Goal: Find contact information: Find contact information

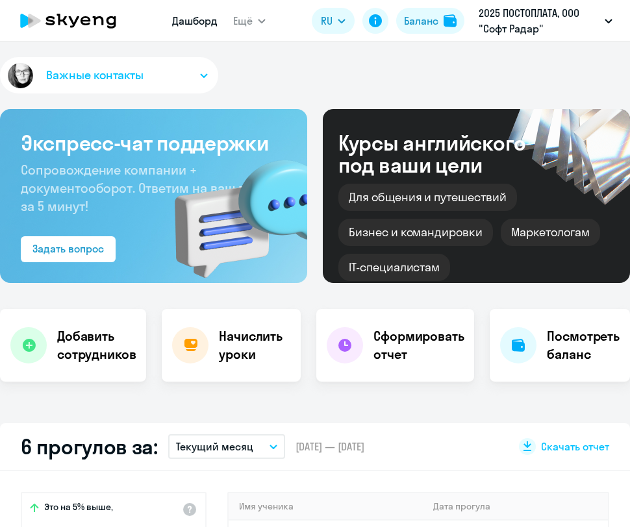
select select "30"
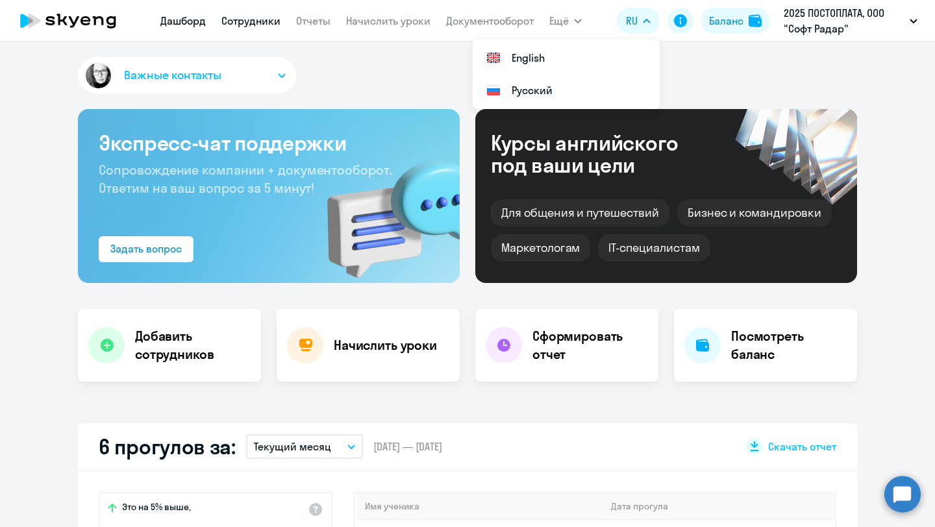
click at [258, 20] on link "Сотрудники" at bounding box center [250, 20] width 59 height 13
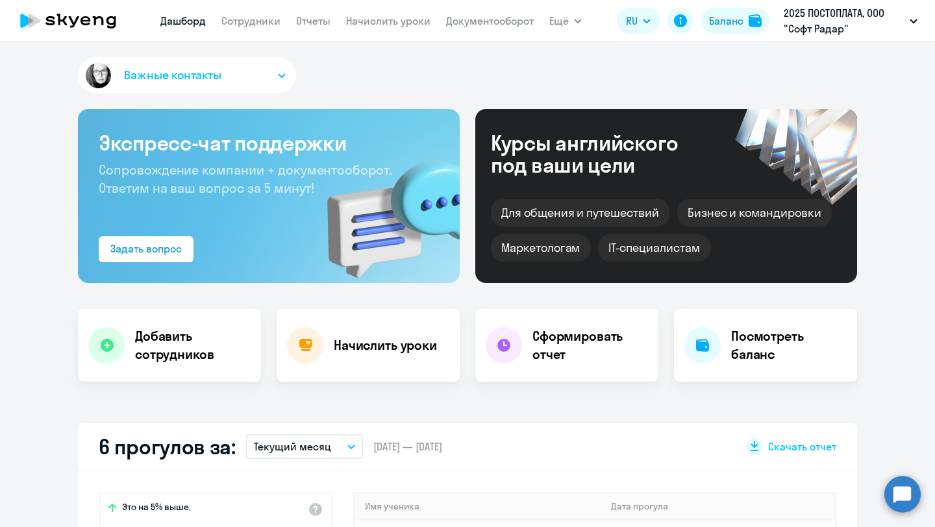
click at [264, 27] on app-menu-item-link "Сотрудники" at bounding box center [250, 21] width 59 height 16
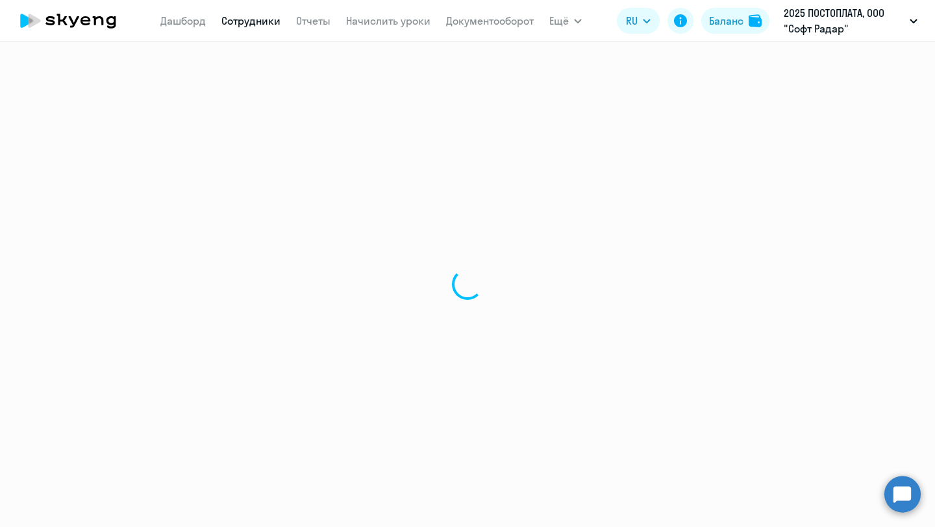
click at [261, 21] on link "Сотрудники" at bounding box center [250, 20] width 59 height 13
click at [629, 250] on div at bounding box center [467, 285] width 935 height 486
select select "30"
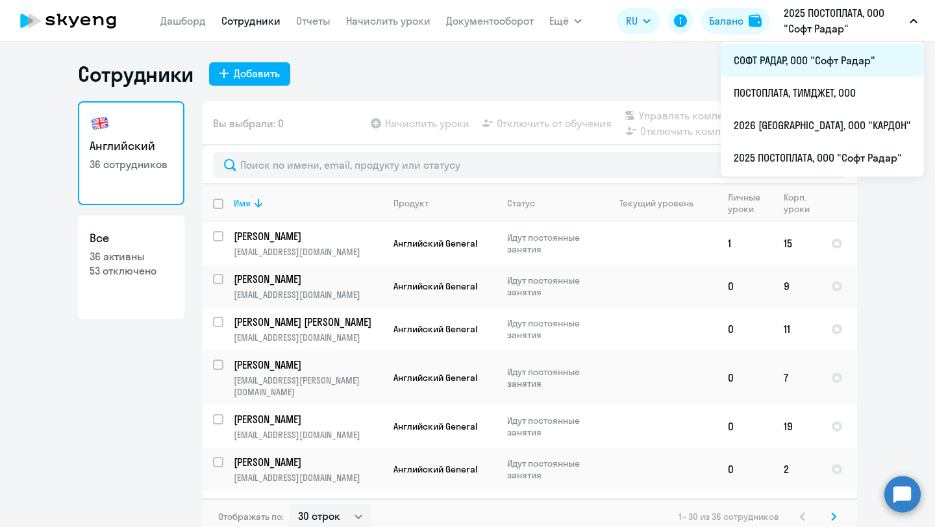
click at [808, 59] on li "СОФТ РАДАР, ООО "Софт Радар"" at bounding box center [822, 60] width 203 height 32
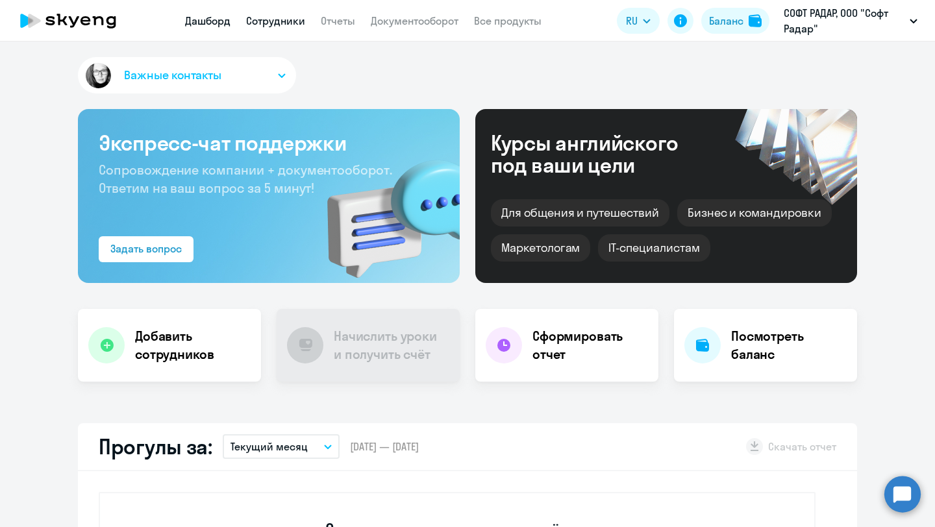
click at [282, 25] on link "Сотрудники" at bounding box center [275, 20] width 59 height 13
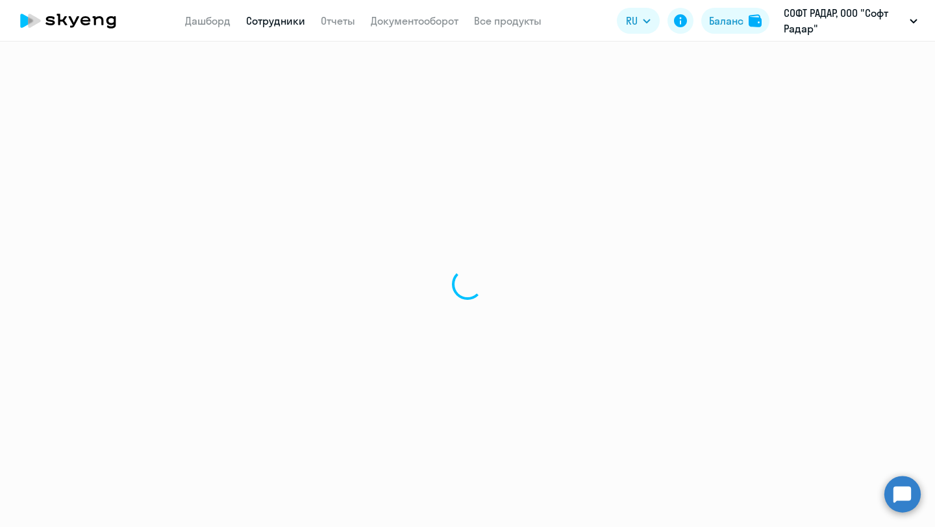
select select "30"
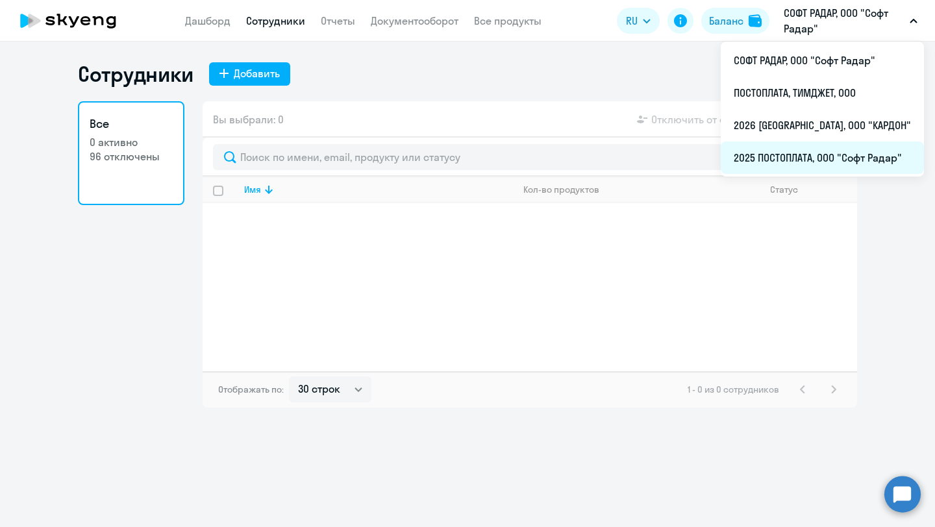
click at [805, 159] on li "2025 ПОСТОПЛАТА, ООО "Софт Радар"" at bounding box center [822, 158] width 203 height 32
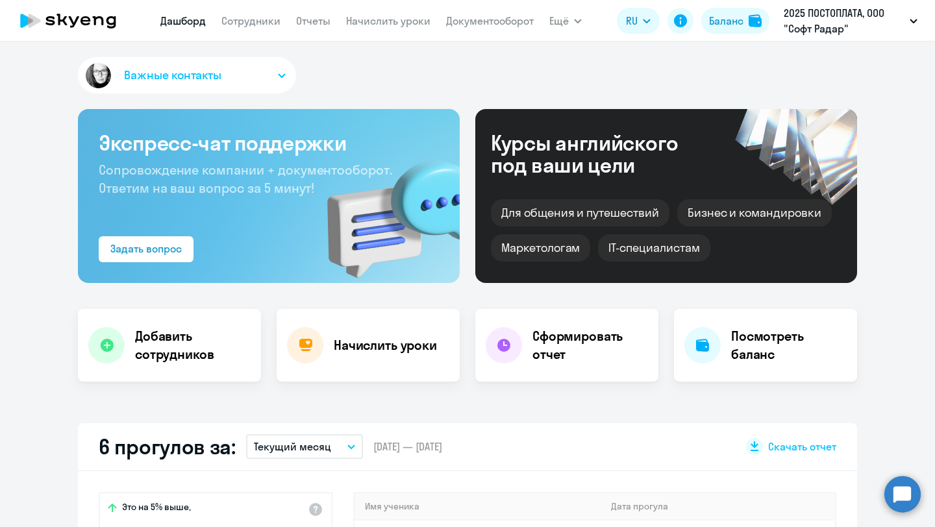
select select "30"
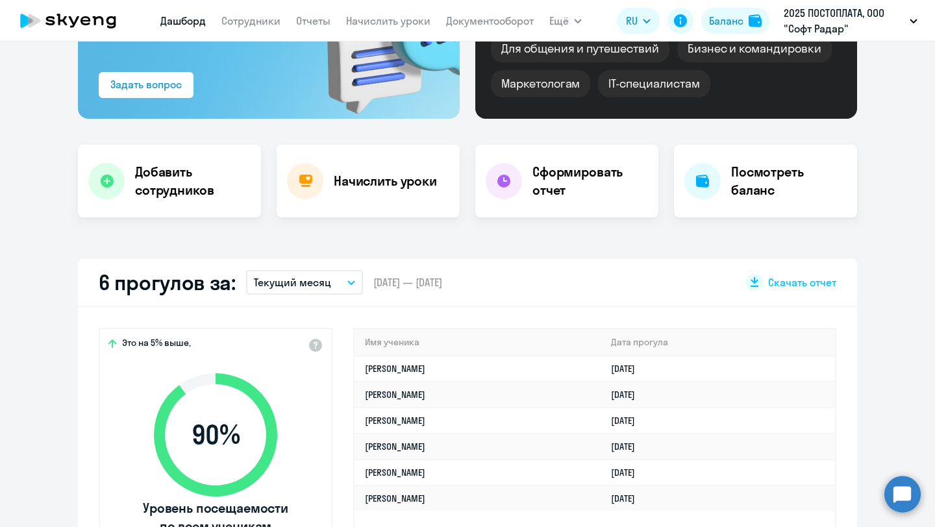
scroll to position [125, 0]
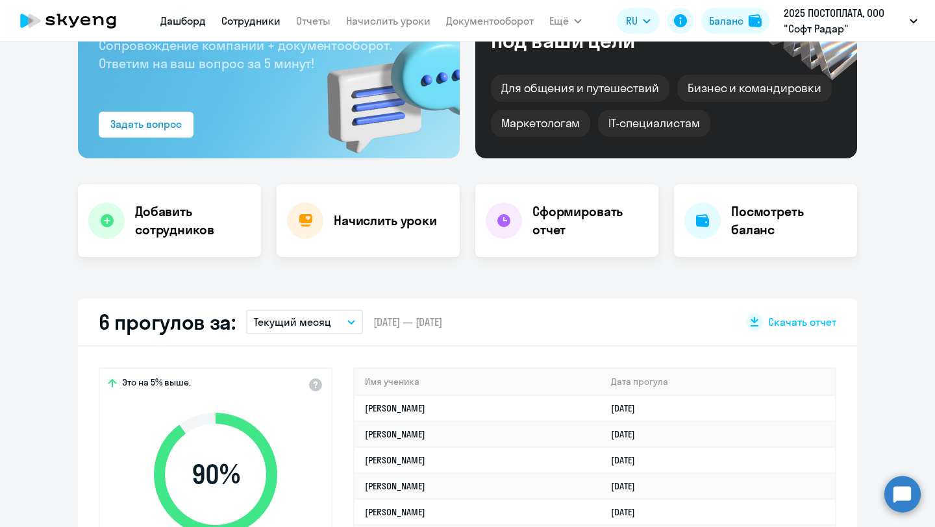
click at [242, 17] on link "Сотрудники" at bounding box center [250, 20] width 59 height 13
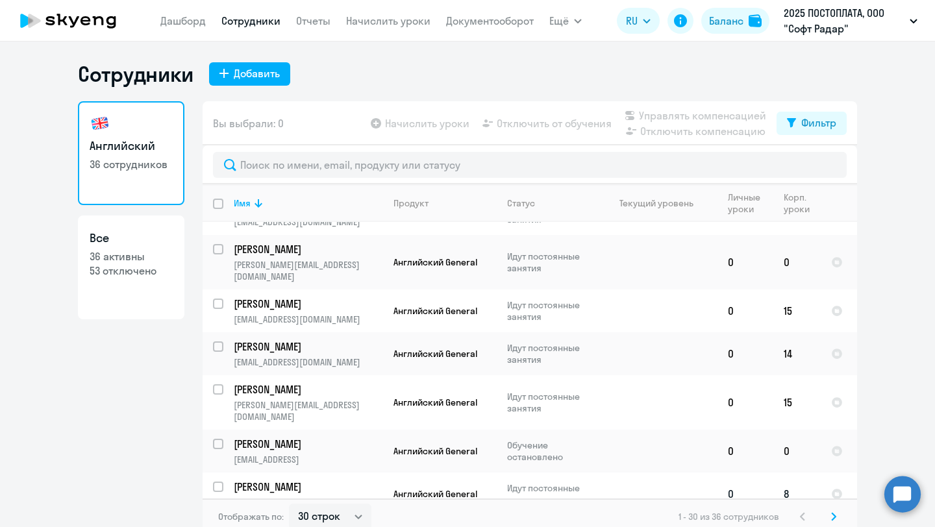
scroll to position [999, 0]
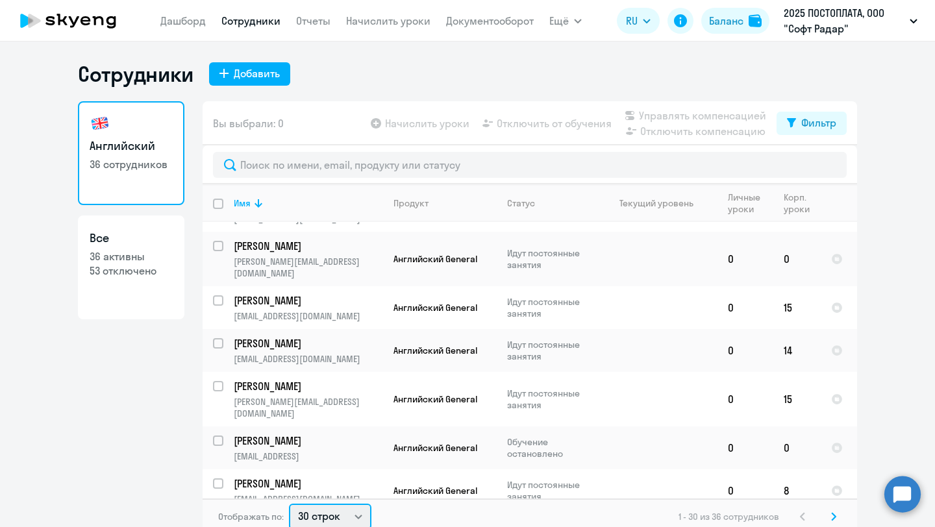
click at [340, 515] on select "30 строк 50 строк 100 строк" at bounding box center [330, 517] width 82 height 26
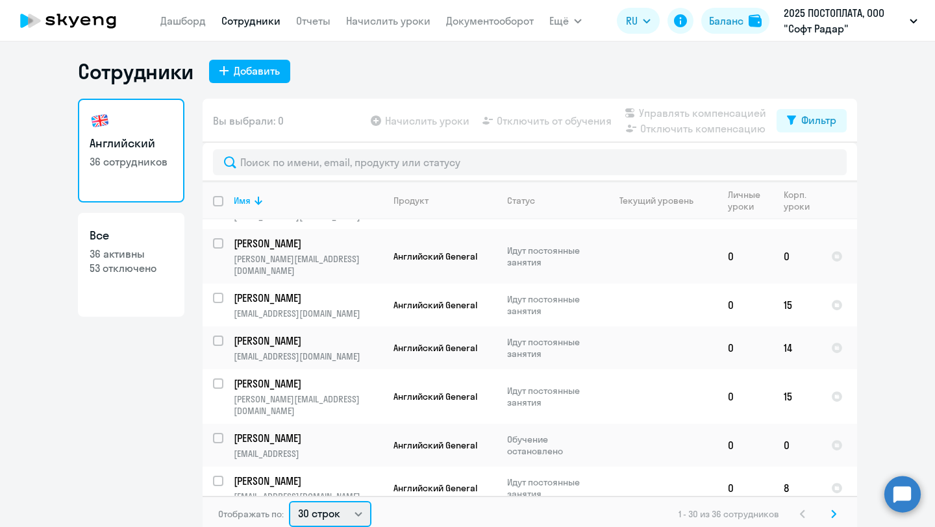
select select "100"
click at [289, 501] on select "30 строк 50 строк 100 строк" at bounding box center [330, 514] width 82 height 26
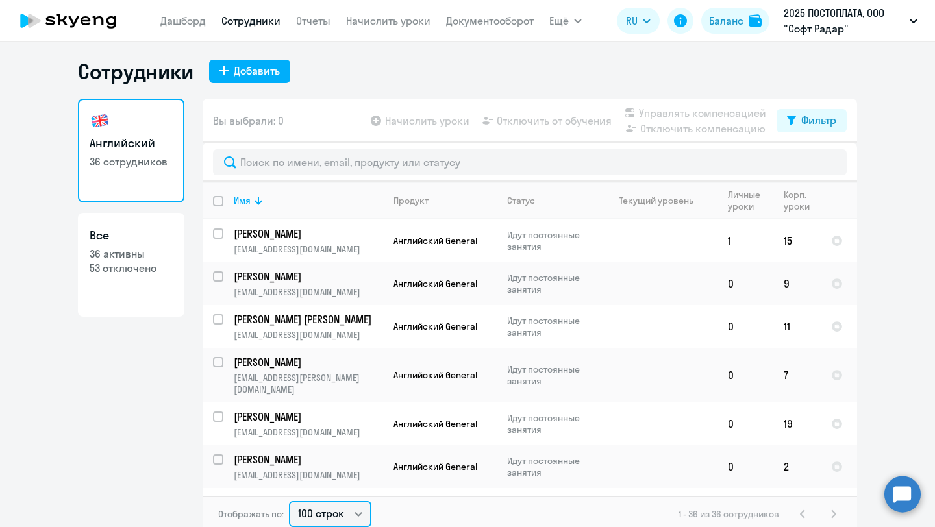
scroll to position [0, 0]
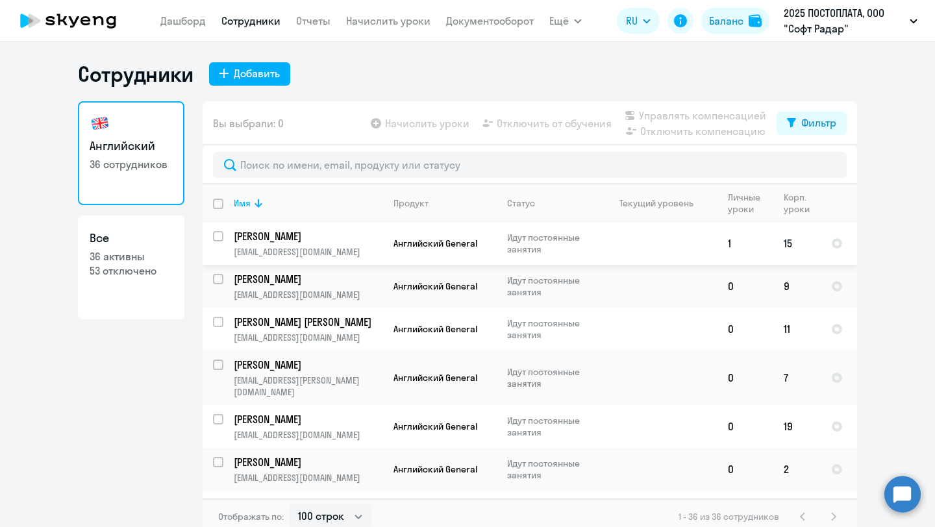
click at [601, 240] on td at bounding box center [657, 243] width 121 height 43
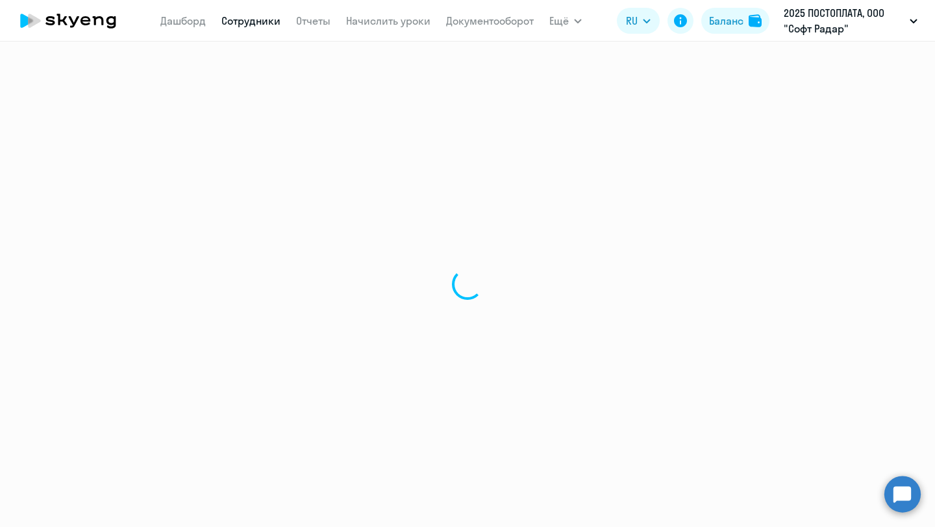
select select "english"
select select "30"
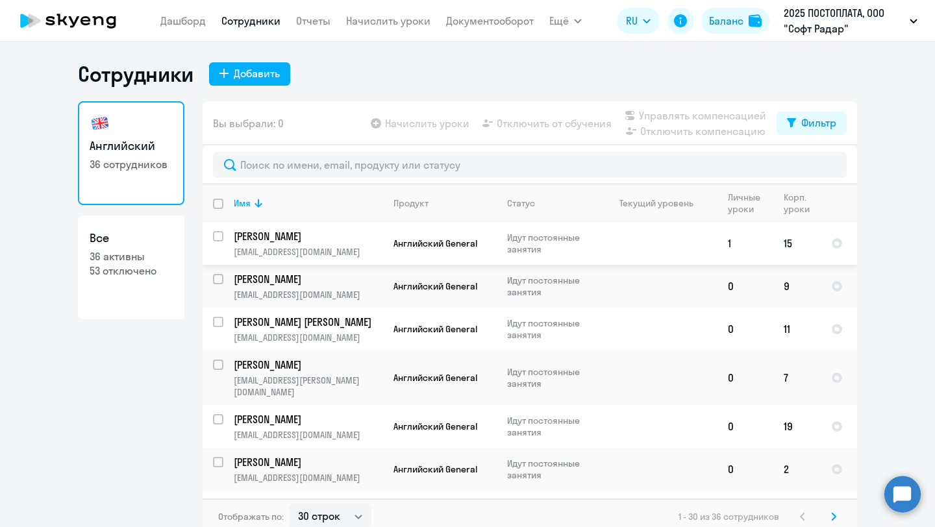
click at [218, 236] on input "select row 38478526" at bounding box center [226, 244] width 26 height 26
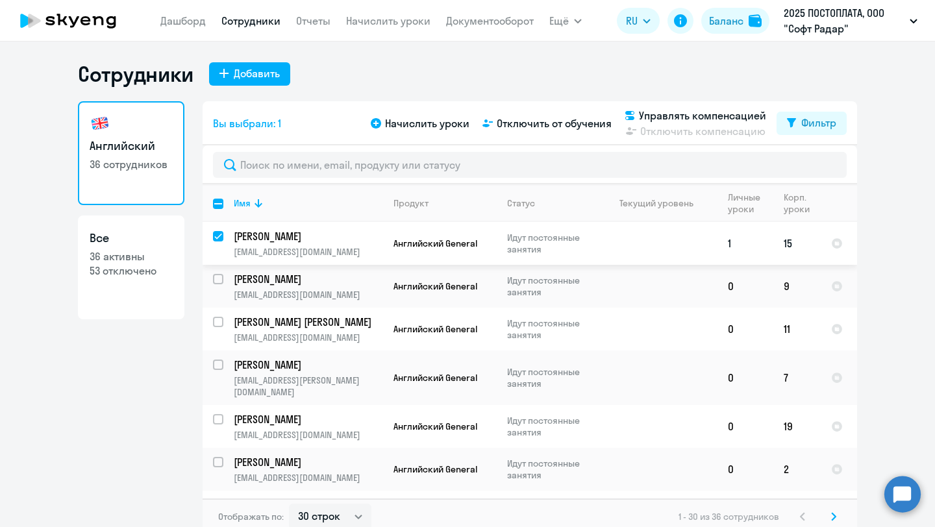
click at [217, 236] on input "deselect row 38478526" at bounding box center [226, 244] width 26 height 26
checkbox input "false"
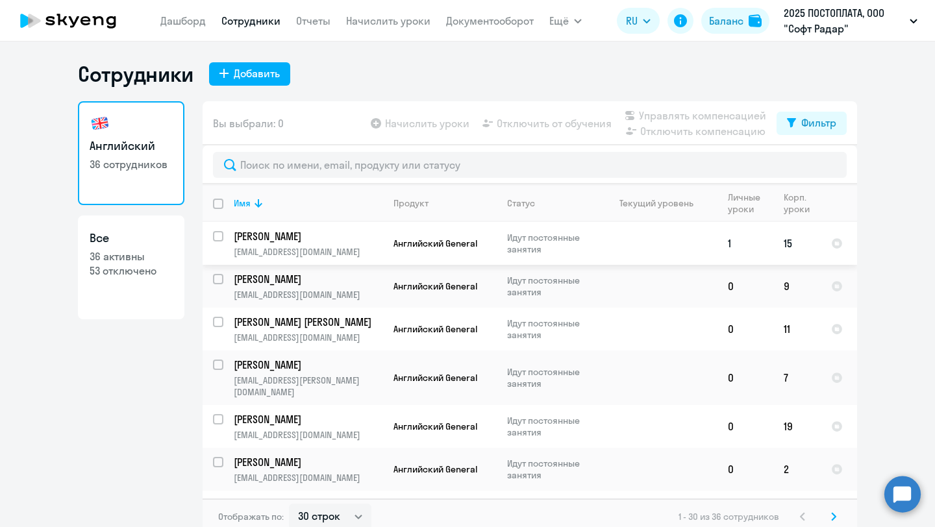
click at [347, 246] on p "f.shimich@empayre.com" at bounding box center [308, 252] width 149 height 12
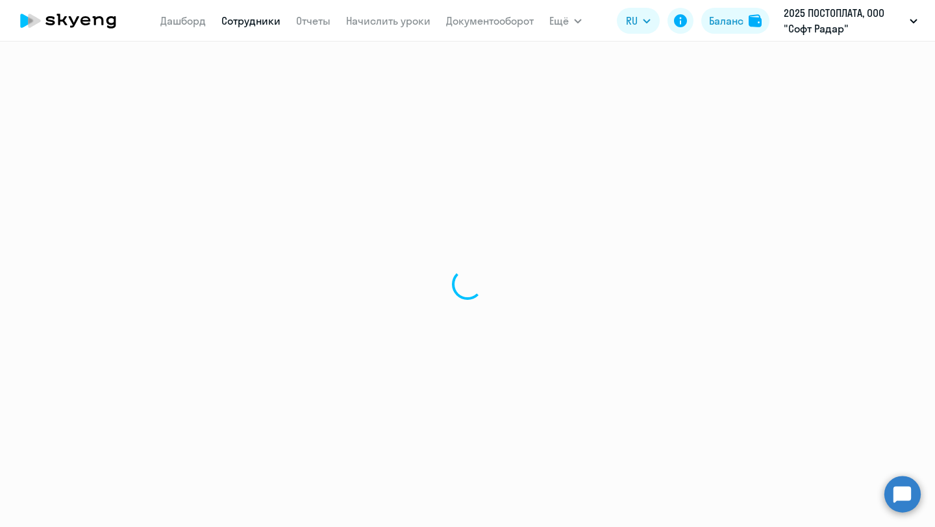
select select "english"
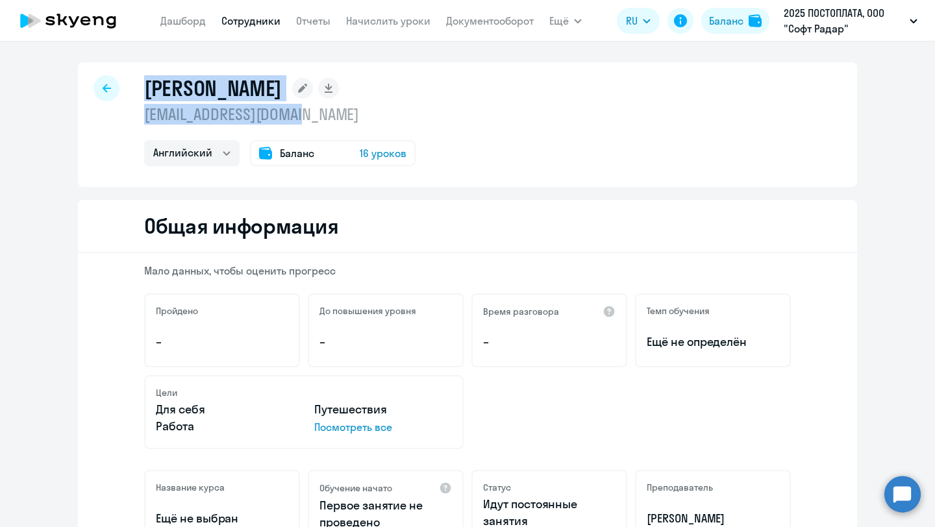
drag, startPoint x: 330, startPoint y: 116, endPoint x: 192, endPoint y: 64, distance: 147.1
click at [192, 65] on div "Шимич Федор Алексеевич f.shimich@empayre.com Английский Баланс 16 уроков" at bounding box center [467, 124] width 779 height 125
copy div "Шимич Федор Алексеевич f.shimich@empayre.com"
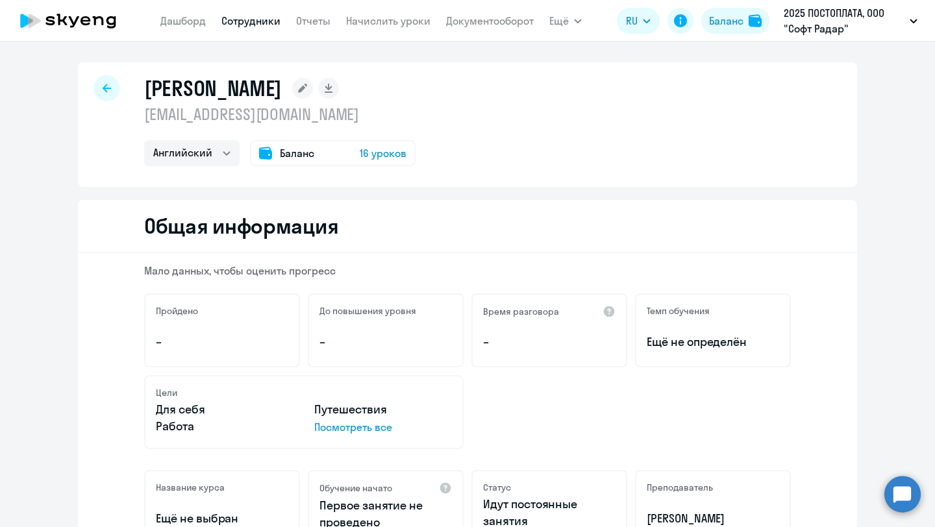
click at [108, 88] on icon at bounding box center [107, 88] width 8 height 8
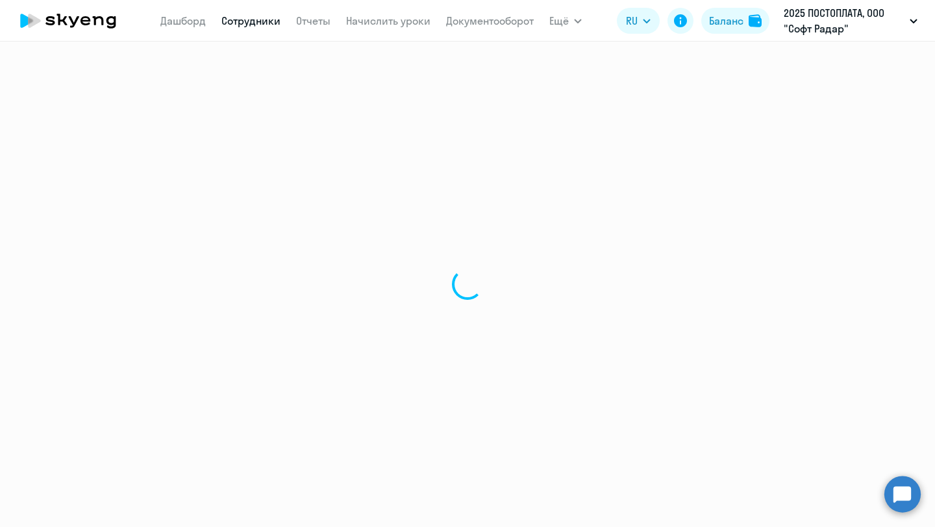
select select "30"
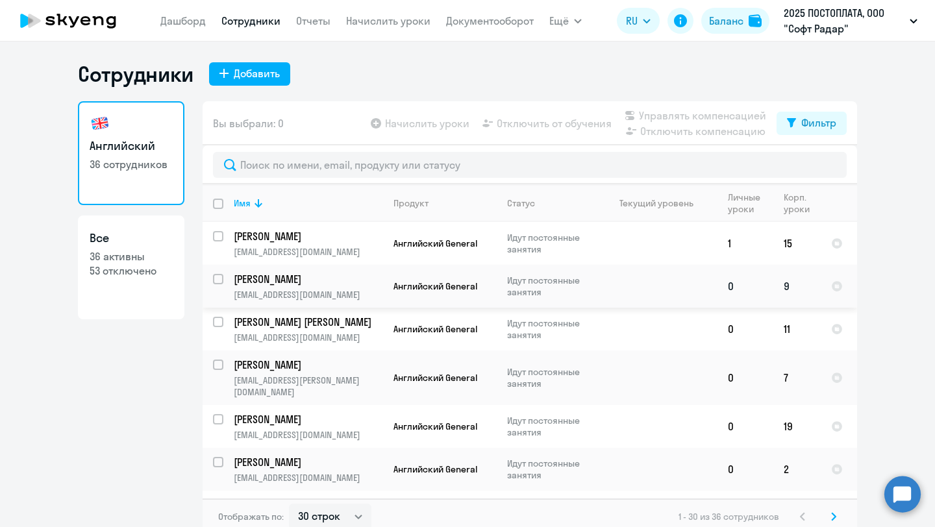
click at [325, 282] on p "Шейх Юна Артуровна" at bounding box center [307, 279] width 147 height 14
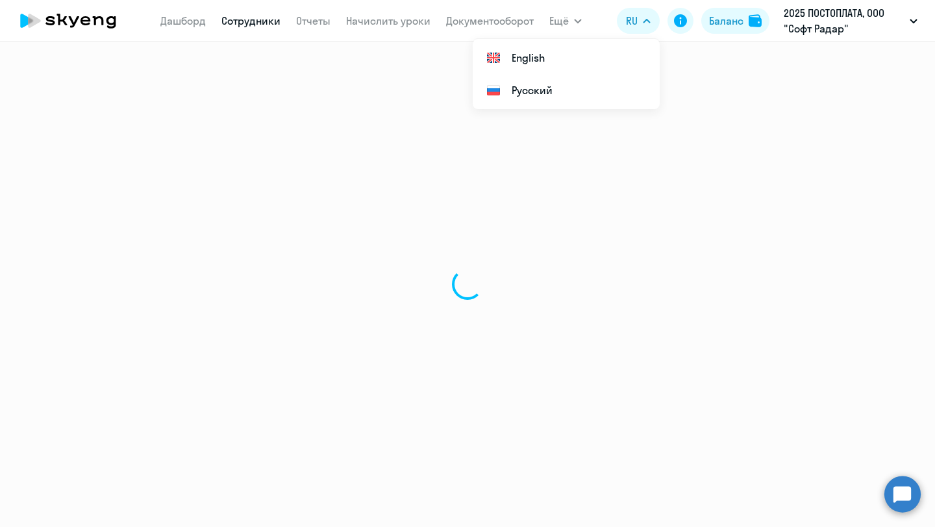
select select "english"
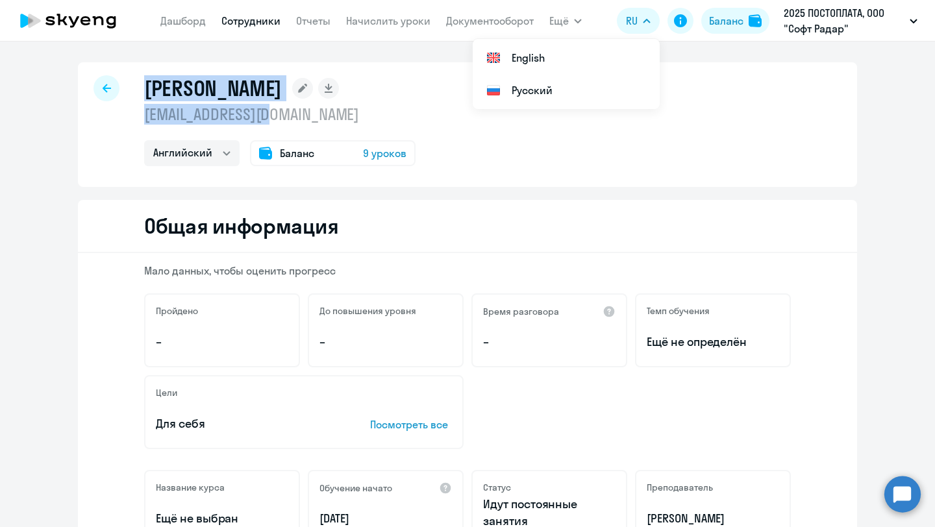
drag, startPoint x: 294, startPoint y: 116, endPoint x: 149, endPoint y: 79, distance: 149.6
click at [149, 81] on div "Шейх Юна Артуровна sheikh@pay.center Английский Баланс 9 уроков" at bounding box center [279, 120] width 271 height 91
copy div "Шейх Юна Артуровна sheikh@pay.center"
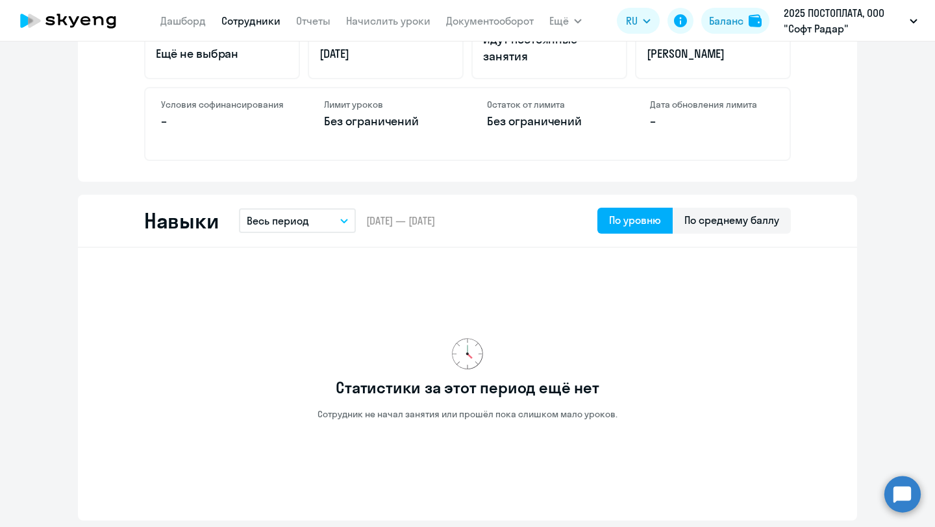
scroll to position [464, 0]
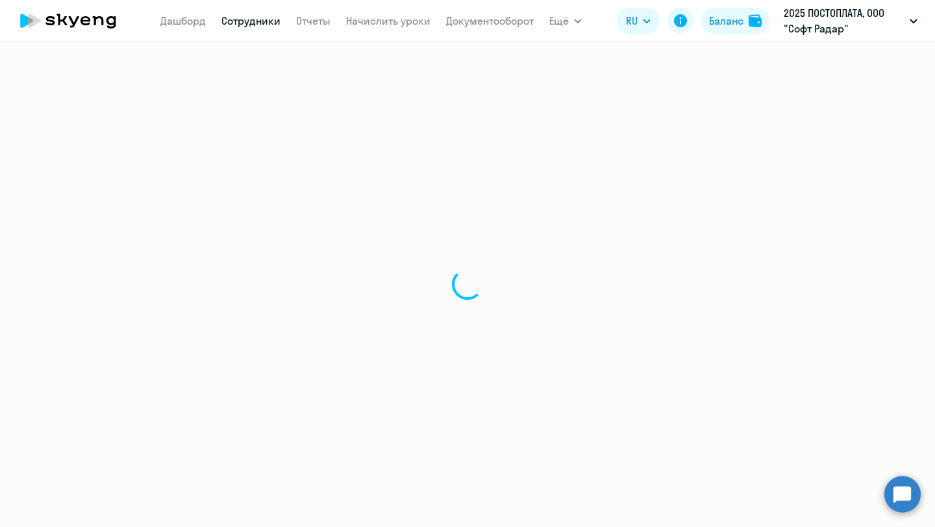
select select "30"
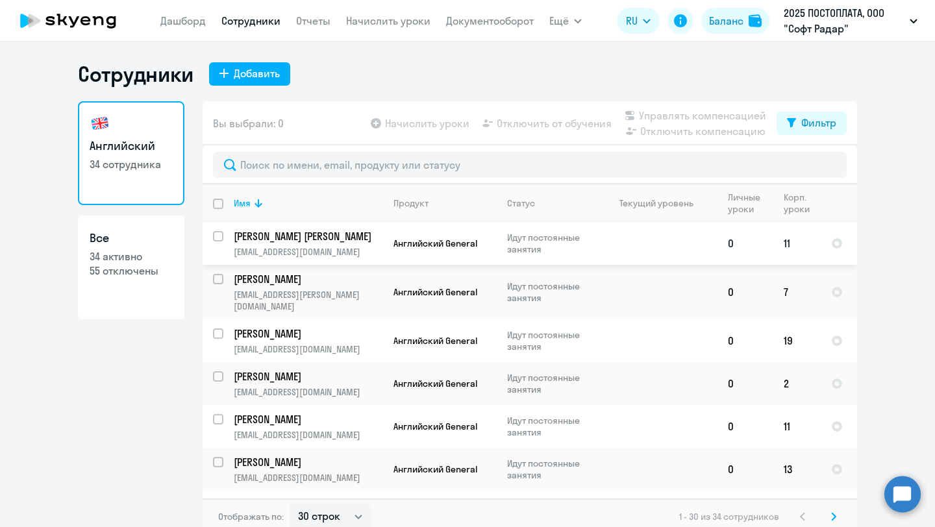
click at [360, 238] on p "Хлебов Евгений" at bounding box center [307, 236] width 147 height 14
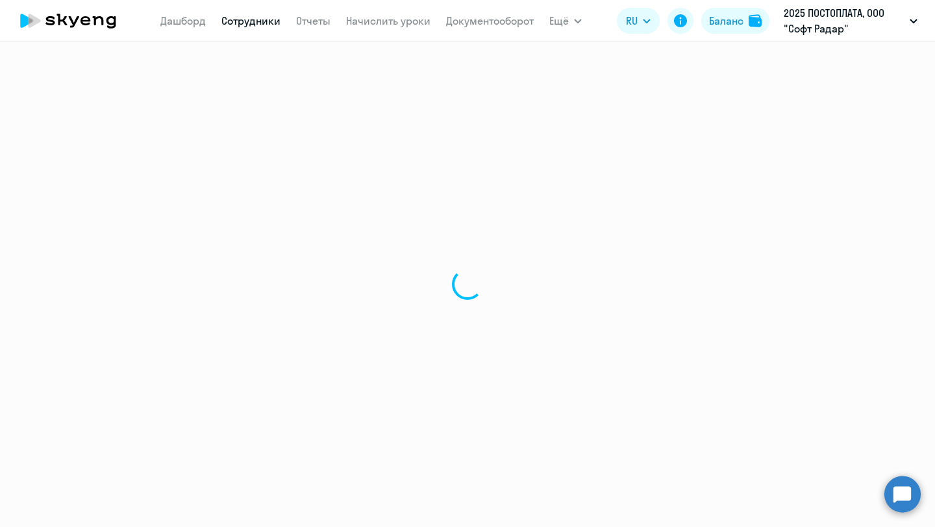
select select "english"
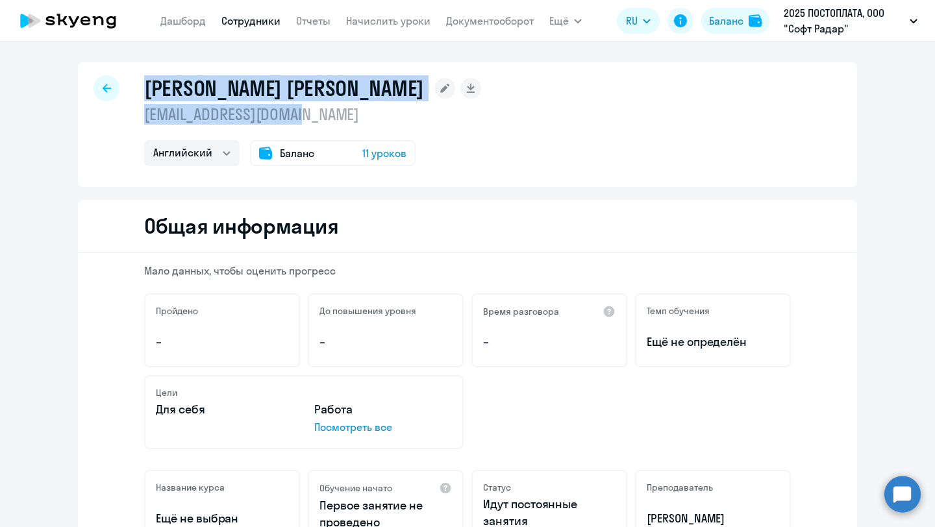
drag, startPoint x: 345, startPoint y: 122, endPoint x: 149, endPoint y: 90, distance: 198.7
click at [149, 90] on div "Хлебов Евгений e.khlebov@empayre.com Английский Баланс 11 уроков" at bounding box center [312, 120] width 337 height 91
copy div "Хлебов Евгений e.khlebov@empayre.com"
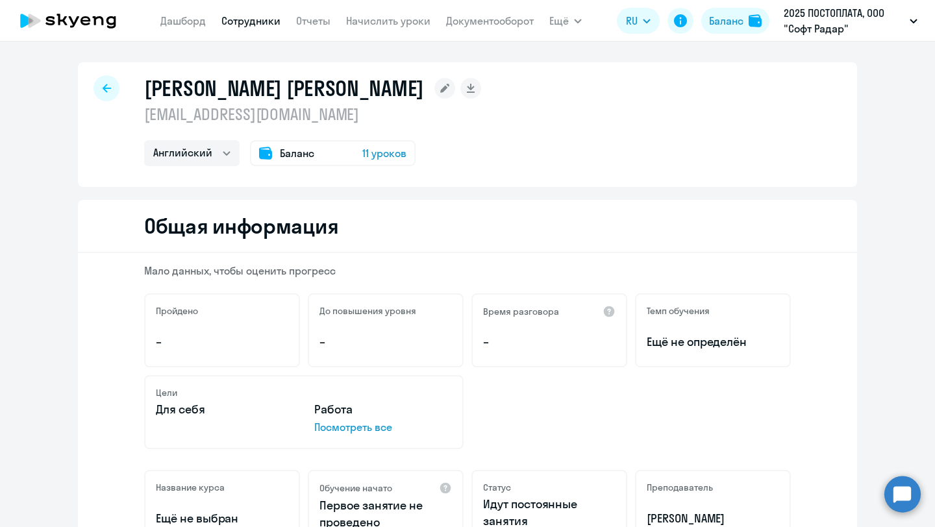
click at [103, 86] on icon at bounding box center [107, 88] width 8 height 9
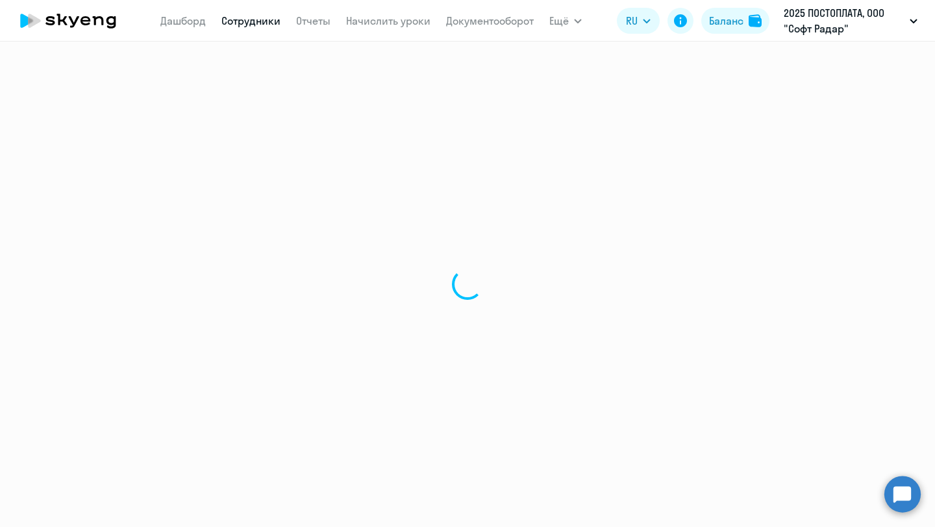
select select "30"
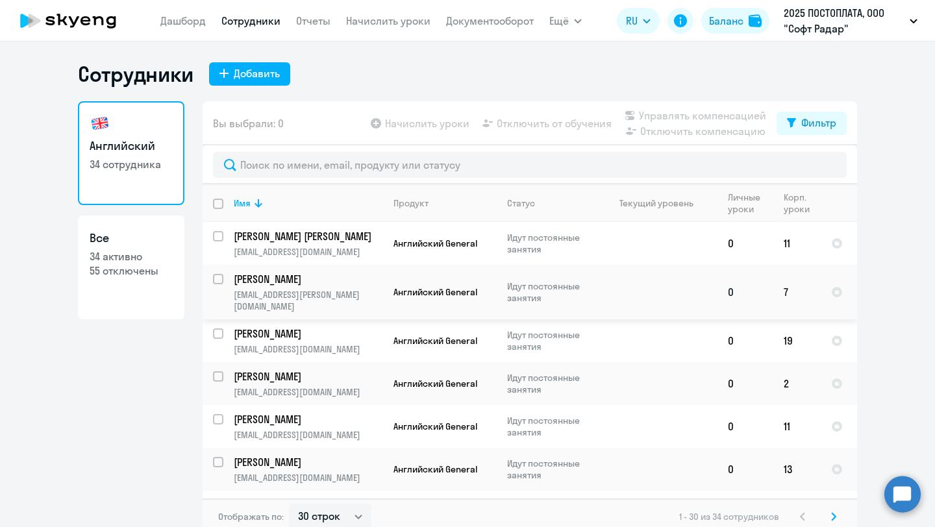
click at [361, 286] on td "Симонян Марине m.simonyan@empayre.com" at bounding box center [303, 292] width 160 height 55
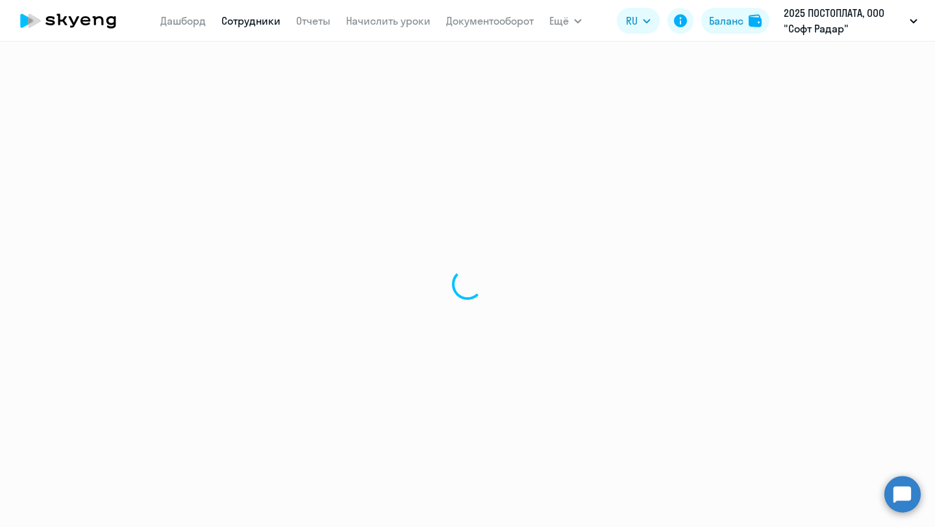
select select "english"
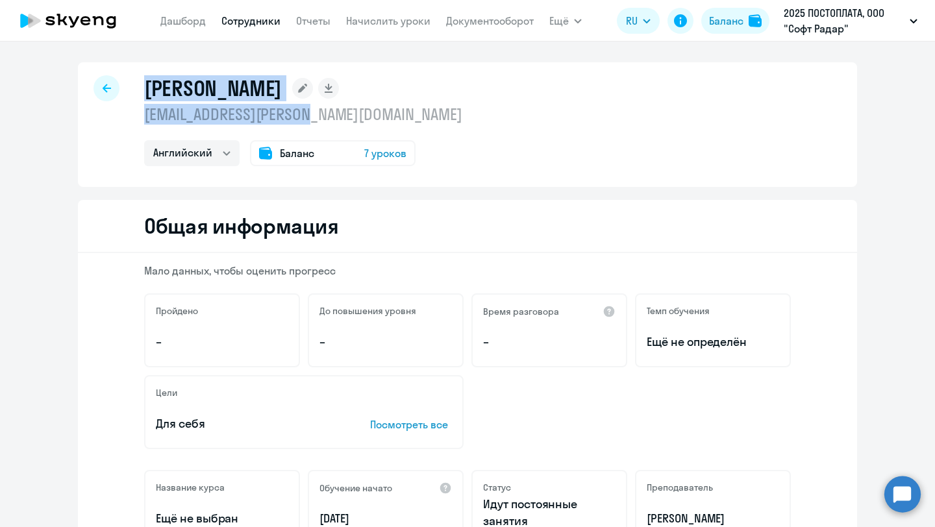
drag, startPoint x: 341, startPoint y: 118, endPoint x: 147, endPoint y: 86, distance: 196.1
click at [147, 86] on div "Симонян Марине m.simonyan@empayre.com Английский Баланс 7 уроков" at bounding box center [303, 120] width 318 height 91
copy div "Симонян Марине m.simonyan@empayre.com"
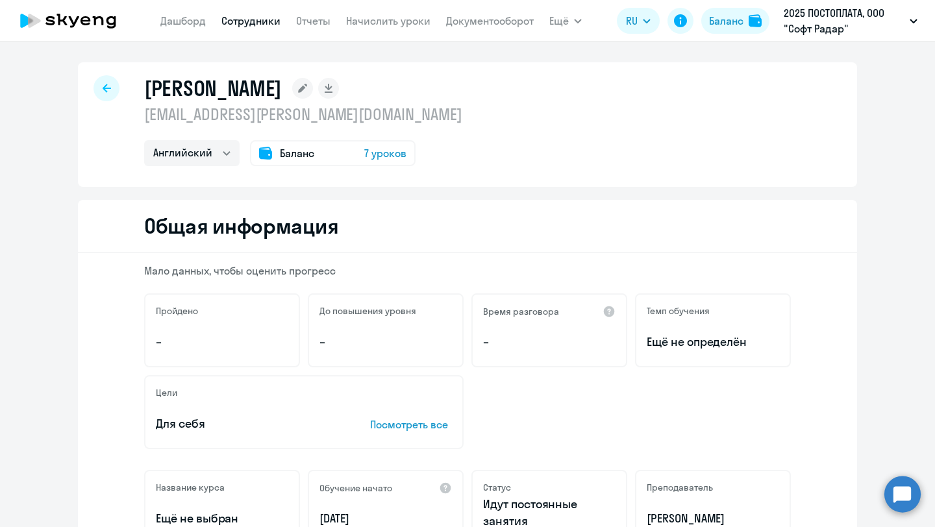
click at [106, 86] on icon at bounding box center [107, 88] width 8 height 8
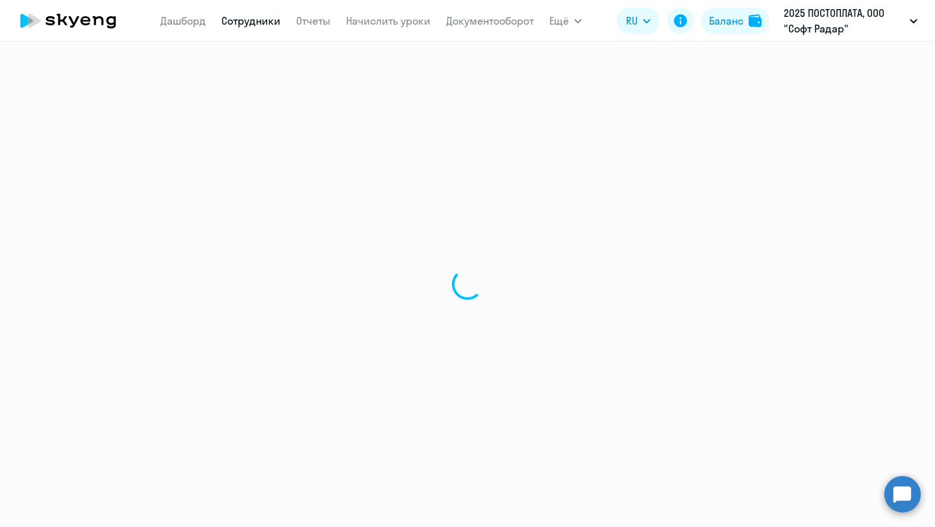
select select "30"
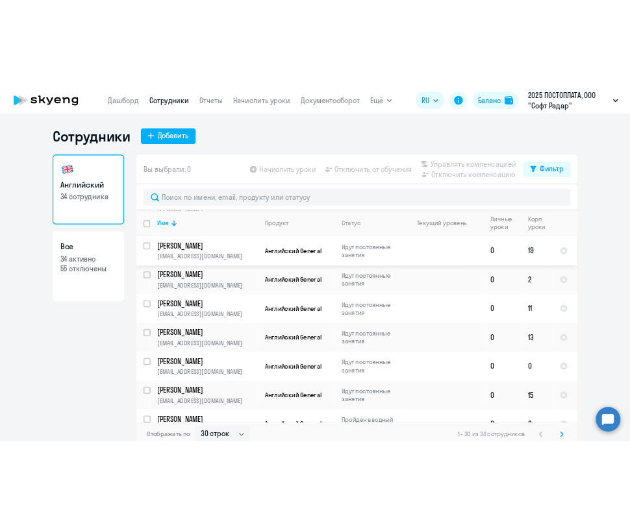
scroll to position [107, 0]
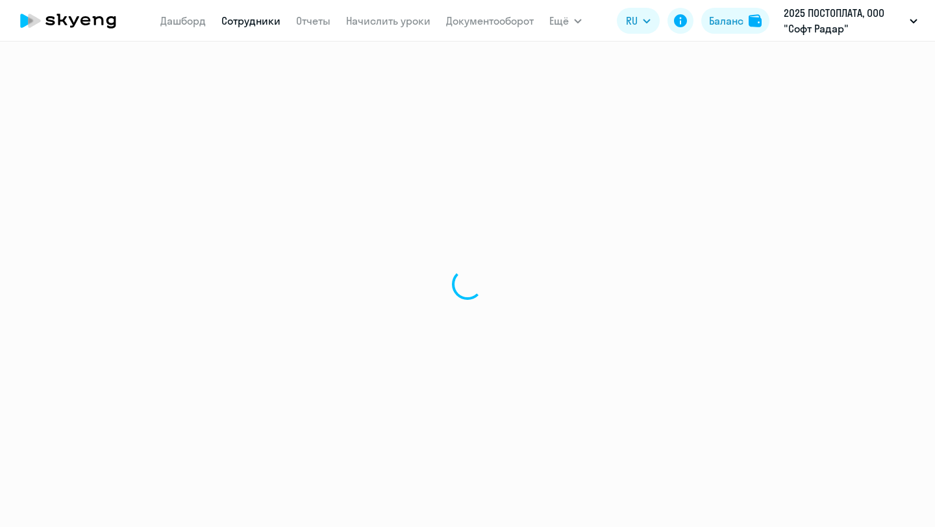
select select "english"
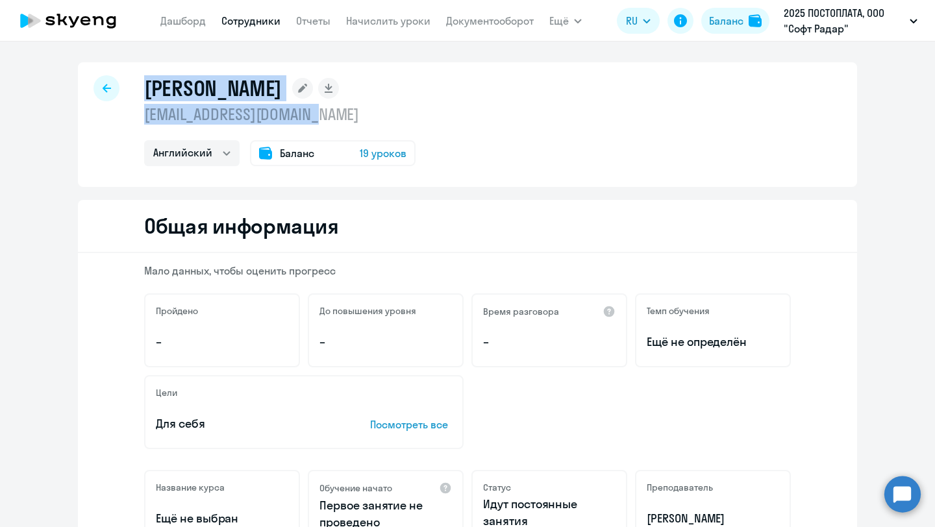
drag, startPoint x: 349, startPoint y: 109, endPoint x: 149, endPoint y: 79, distance: 201.7
click at [149, 79] on div "Семененко Марианна Викторовна m.semenenko@teamjet.com Английский Баланс 19 урок…" at bounding box center [279, 120] width 271 height 91
copy div "Семененко Марианна Викторовна m.semenenko@teamjet.com"
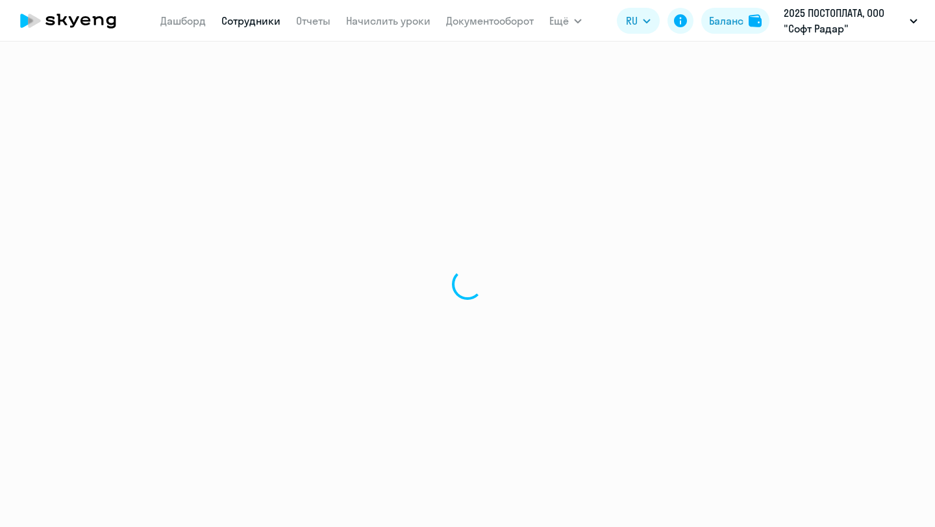
select select "english"
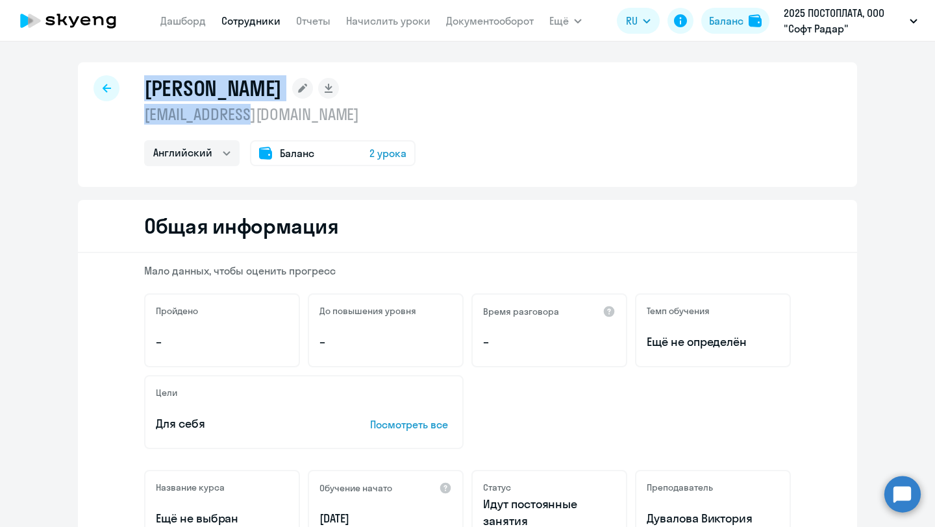
drag, startPoint x: 277, startPoint y: 117, endPoint x: 144, endPoint y: 88, distance: 136.8
click at [143, 88] on div "Романов Григорий gr@authacc.com Английский Баланс 2 урока" at bounding box center [467, 124] width 779 height 125
copy div "Романов Григорий gr@authacc.com"
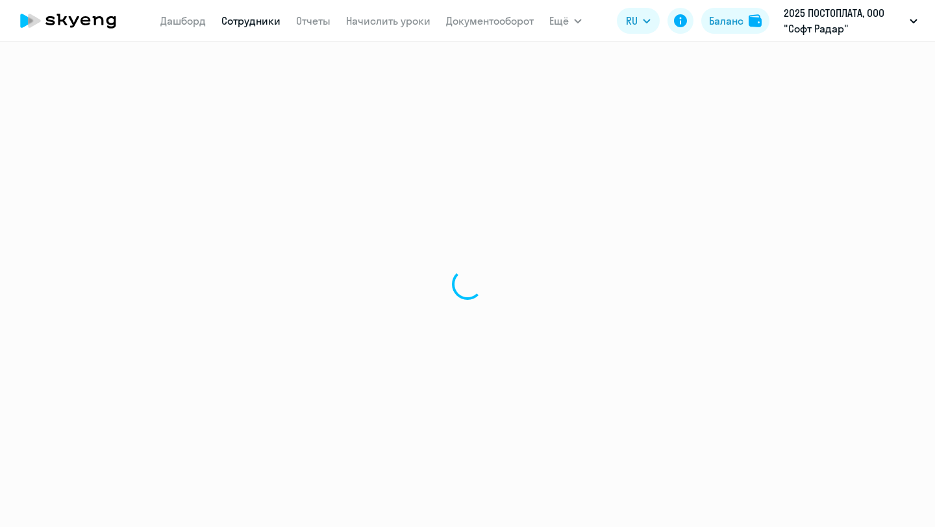
select select "english"
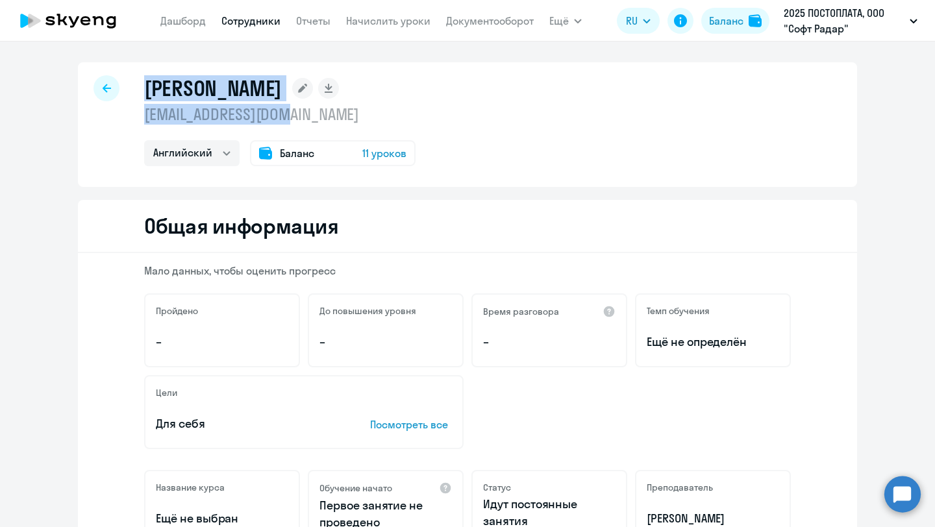
drag, startPoint x: 325, startPoint y: 122, endPoint x: 147, endPoint y: 83, distance: 182.8
click at [147, 84] on div "[PERSON_NAME] [EMAIL_ADDRESS][DOMAIN_NAME] Английский Баланс 11 уроков" at bounding box center [279, 120] width 271 height 91
copy div "[PERSON_NAME] [PERSON_NAME][EMAIL_ADDRESS][DOMAIN_NAME]"
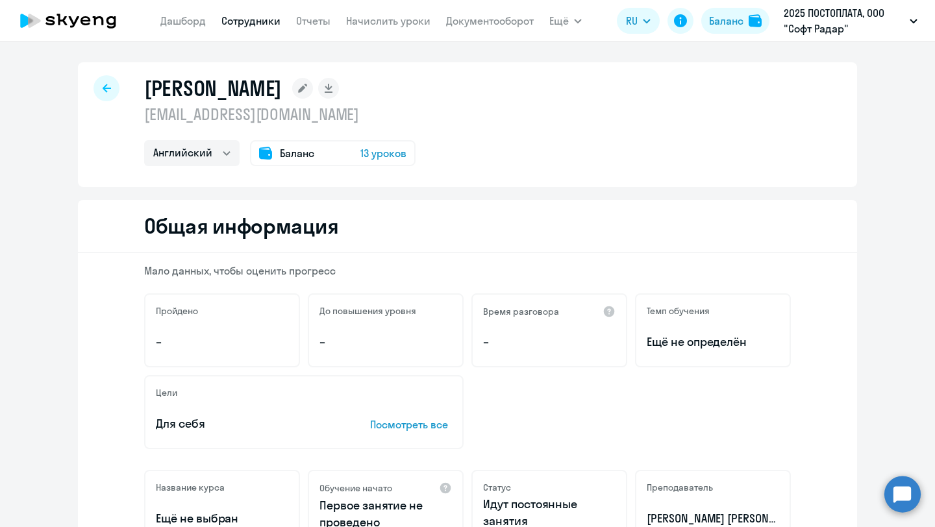
select select "english"
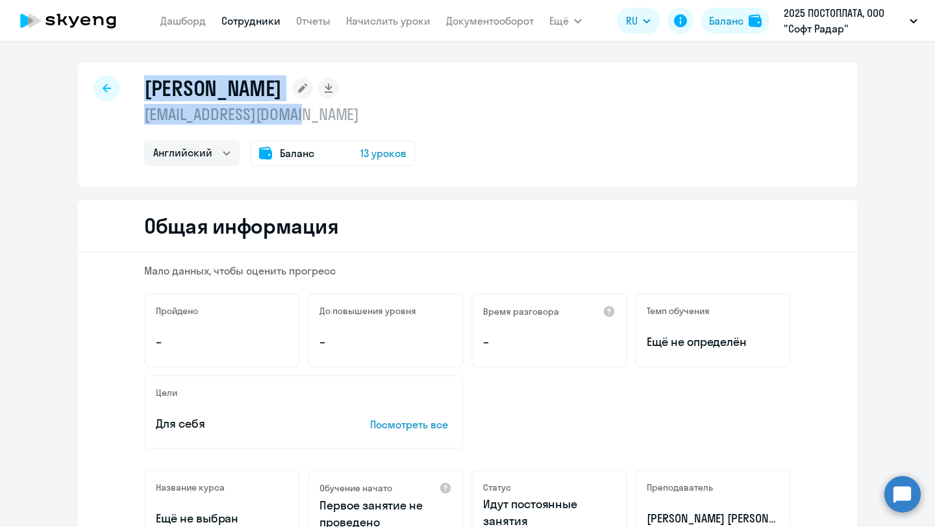
drag, startPoint x: 325, startPoint y: 119, endPoint x: 145, endPoint y: 73, distance: 185.5
click at [145, 75] on div "Потапов Станислав s.potapov@empayre.com Английский Баланс 13 уроков" at bounding box center [279, 120] width 271 height 91
copy div "Потапов Станислав s.potapov@empayre.com"
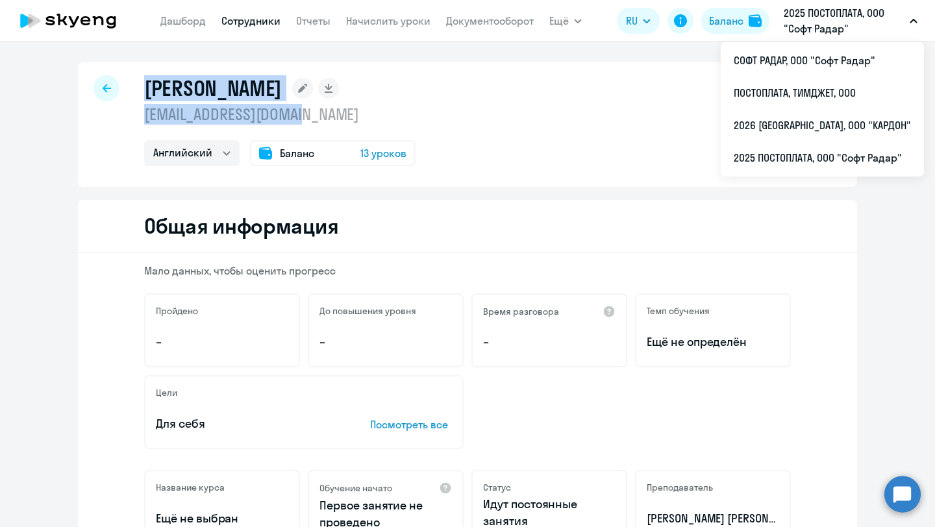
click at [837, 25] on p "2025 ПОСТОПЛАТА, ООО "Софт Радар"" at bounding box center [844, 20] width 121 height 31
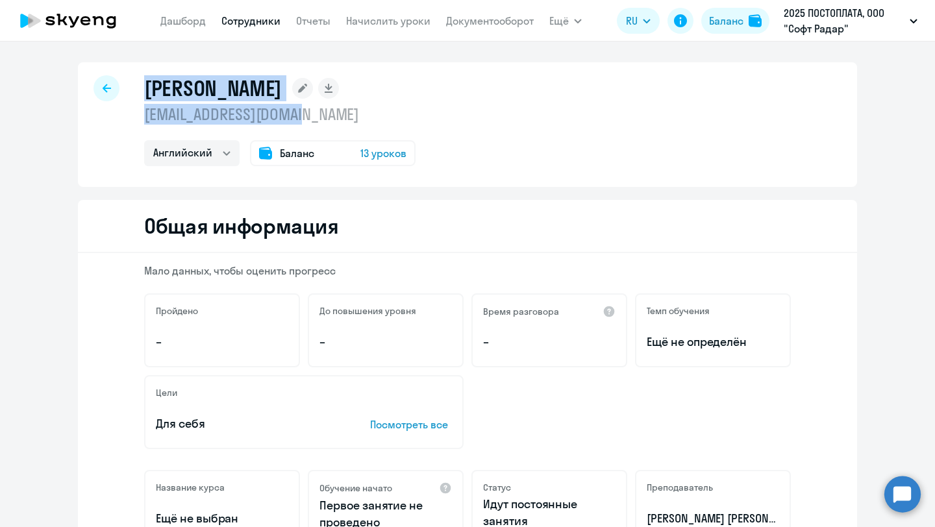
click at [837, 21] on p "2025 ПОСТОПЛАТА, ООО "Софт Радар"" at bounding box center [844, 20] width 121 height 31
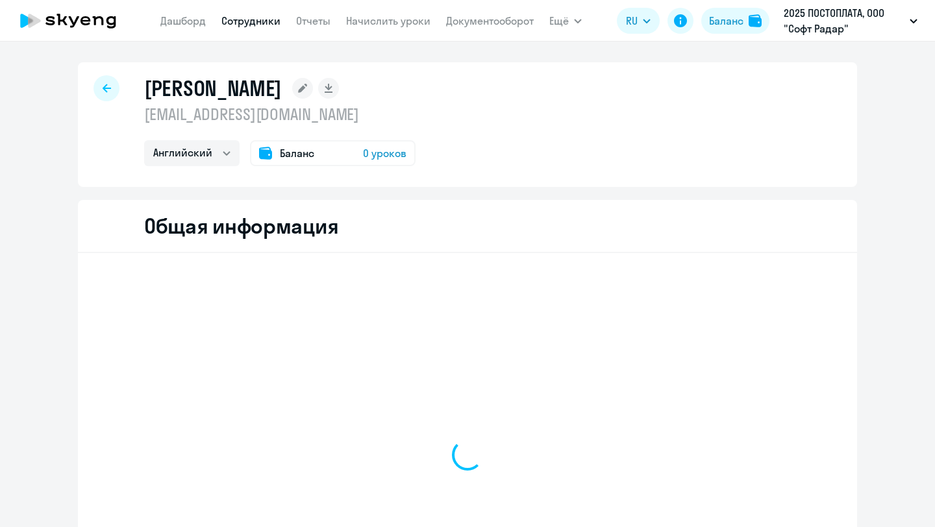
select select "english"
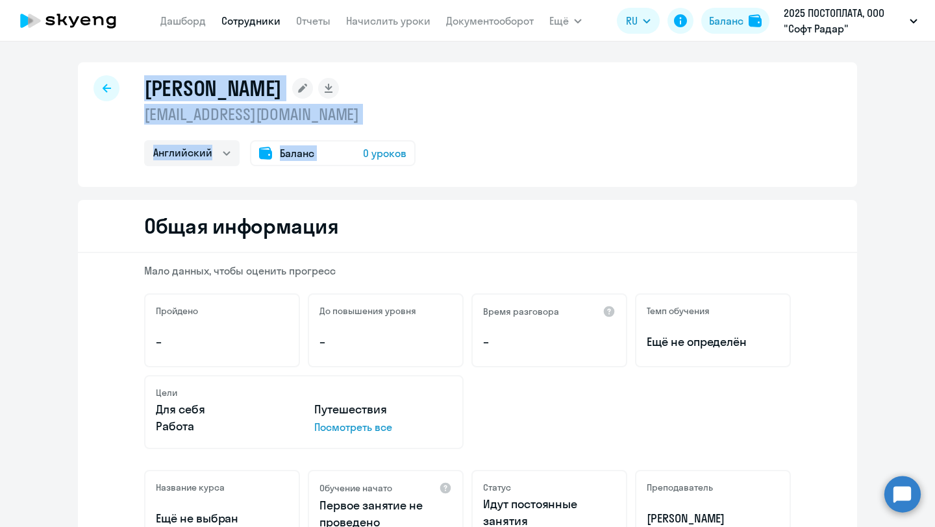
drag, startPoint x: 352, startPoint y: 129, endPoint x: 151, endPoint y: 86, distance: 205.9
click at [139, 81] on div "[PERSON_NAME] [EMAIL_ADDRESS][DOMAIN_NAME] Английский Баланс 0 уроков" at bounding box center [467, 124] width 779 height 125
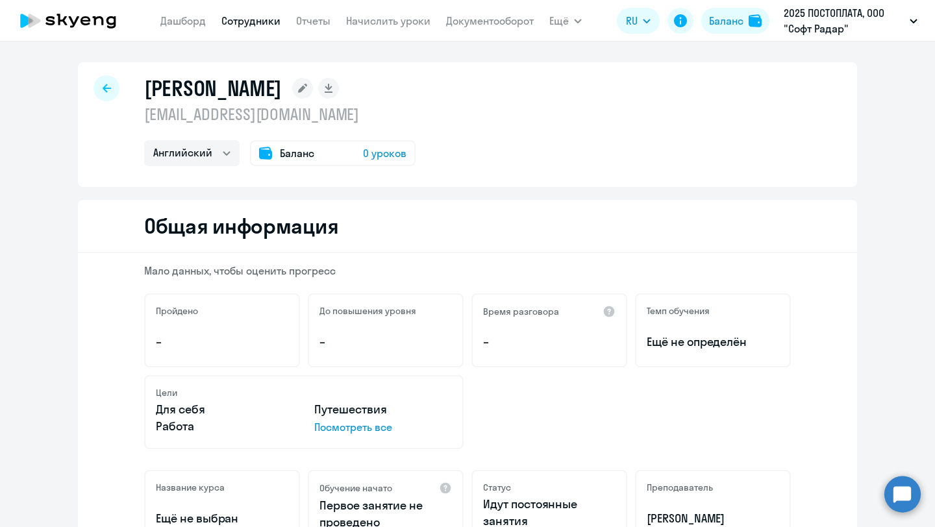
click at [332, 117] on p "i.panteleev@empayre.com" at bounding box center [279, 114] width 271 height 21
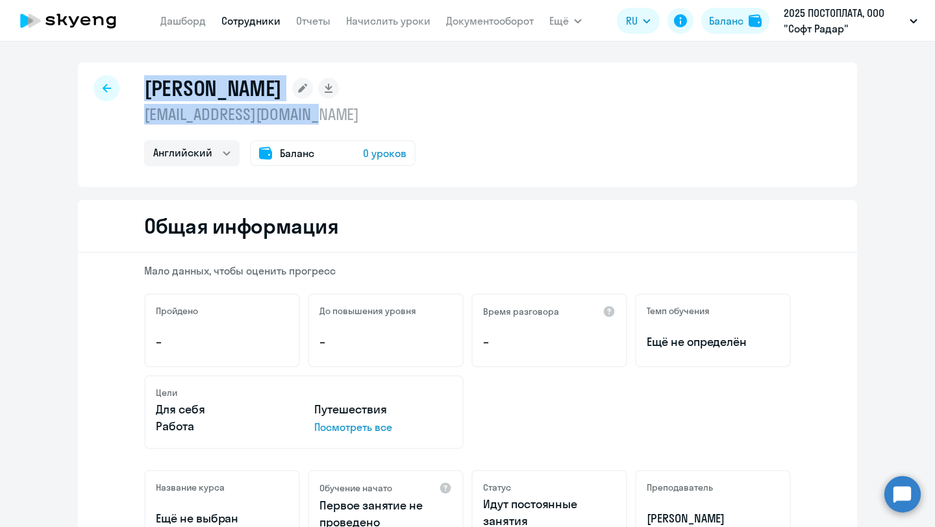
drag, startPoint x: 354, startPoint y: 112, endPoint x: 148, endPoint y: 89, distance: 207.1
click at [148, 90] on div "Пантелеев Иван i.panteleev@empayre.com Английский Баланс 0 уроков" at bounding box center [279, 120] width 271 height 91
copy div "Пантелеев Иван i.panteleev@empayre.com"
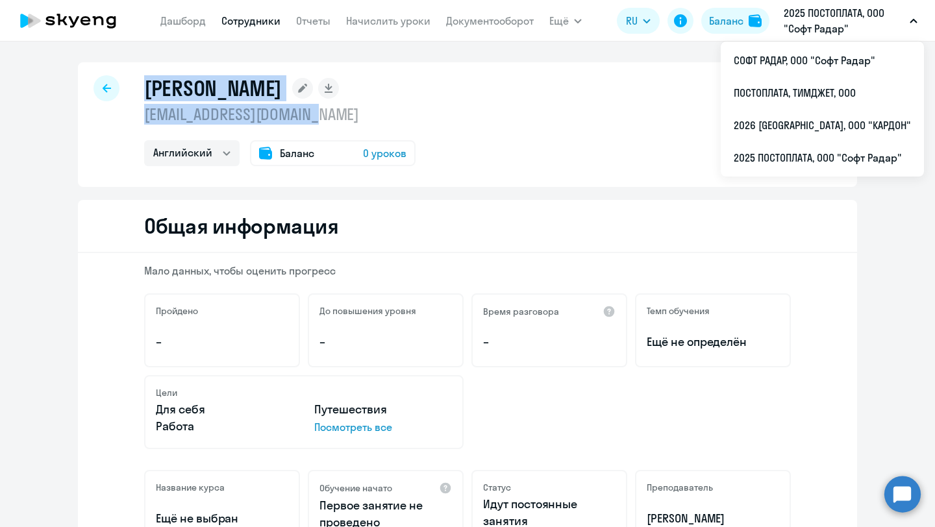
click at [834, 23] on p "2025 ПОСТОПЛАТА, ООО "Софт Радар"" at bounding box center [844, 20] width 121 height 31
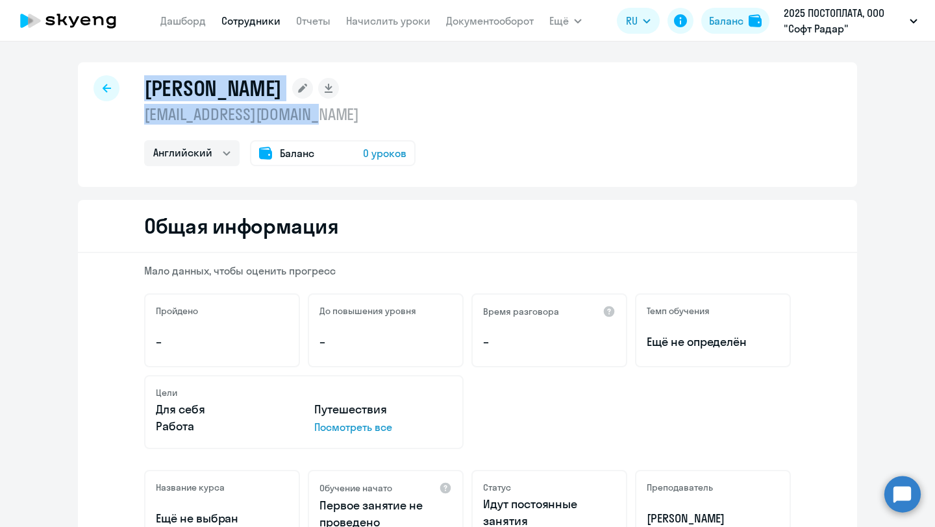
click at [834, 23] on p "2025 ПОСТОПЛАТА, ООО "Софт Радар"" at bounding box center [844, 20] width 121 height 31
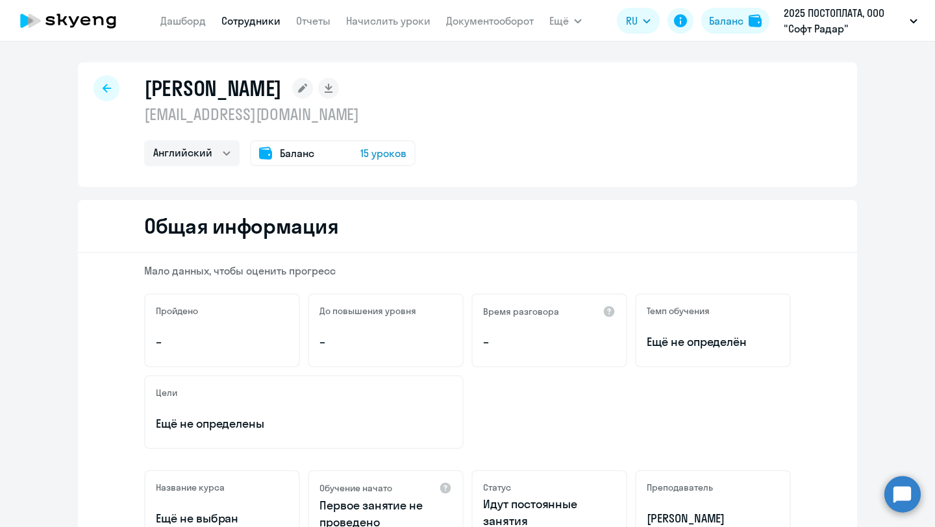
select select "english"
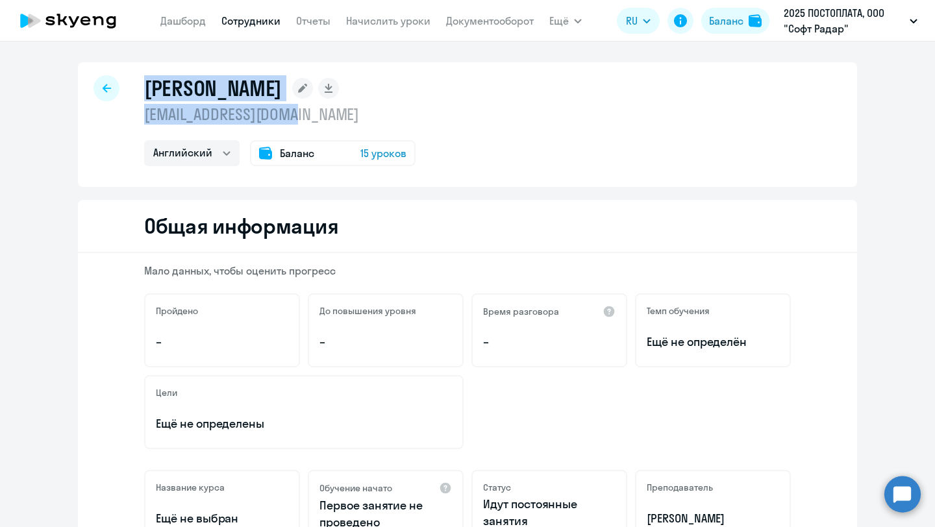
drag, startPoint x: 326, startPoint y: 112, endPoint x: 132, endPoint y: 84, distance: 196.1
click at [132, 84] on div "[PERSON_NAME] [EMAIL_ADDRESS][DOMAIN_NAME] Английский Баланс 15 уроков" at bounding box center [467, 124] width 779 height 125
copy div "[PERSON_NAME] [PERSON_NAME][EMAIL_ADDRESS][DOMAIN_NAME]"
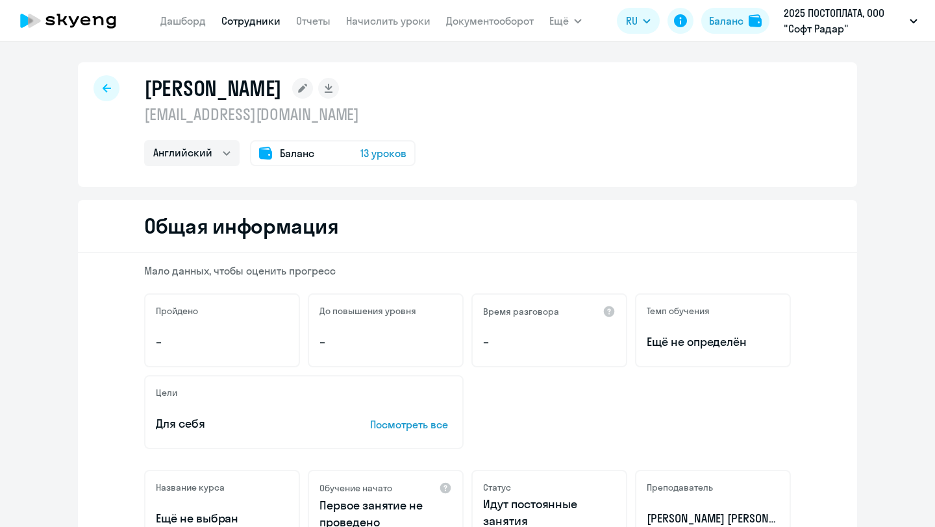
select select "english"
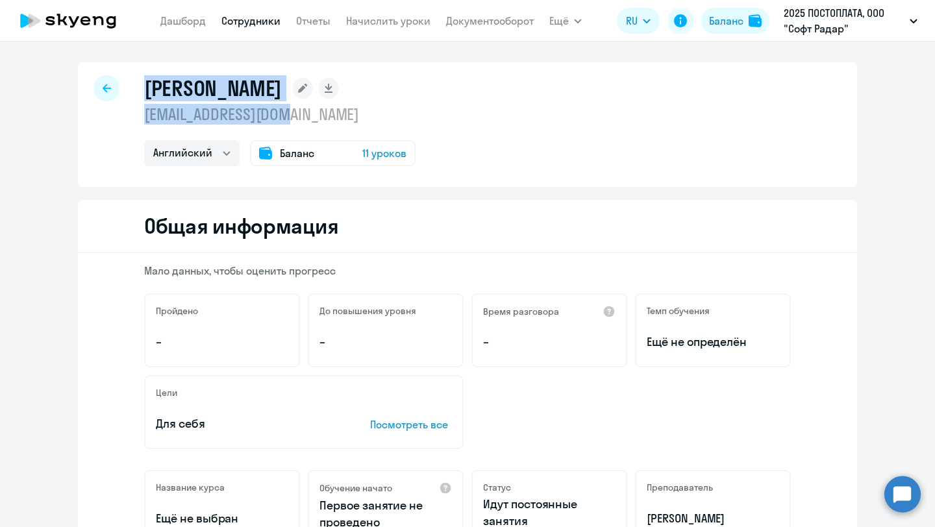
drag, startPoint x: 327, startPoint y: 112, endPoint x: 145, endPoint y: 87, distance: 183.6
click at [145, 87] on div "Пугин Олег o.pugin@empayre.com Английский Баланс 11 уроков" at bounding box center [279, 120] width 271 height 91
copy div "Пугин Олег o.pugin@empayre.com"
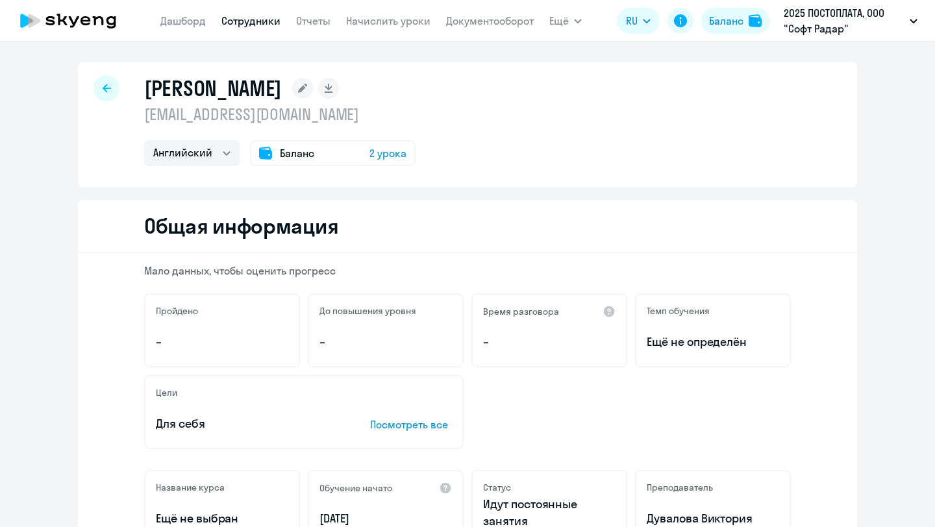
select select "english"
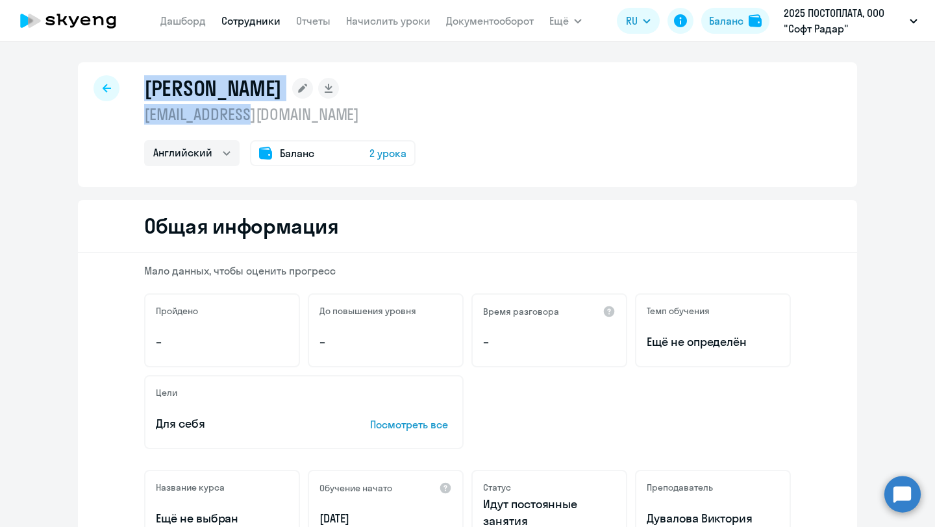
drag, startPoint x: 280, startPoint y: 121, endPoint x: 142, endPoint y: 85, distance: 142.2
click at [142, 85] on div "[PERSON_NAME] [EMAIL_ADDRESS][DOMAIN_NAME] Английский Баланс 2 урока" at bounding box center [467, 124] width 779 height 125
copy div "[PERSON_NAME] [PERSON_NAME][EMAIL_ADDRESS][DOMAIN_NAME]"
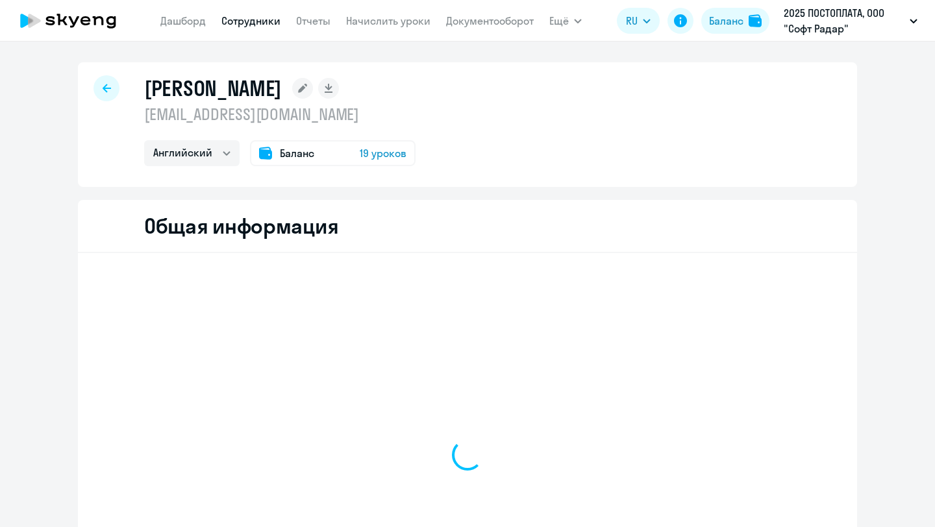
select select "english"
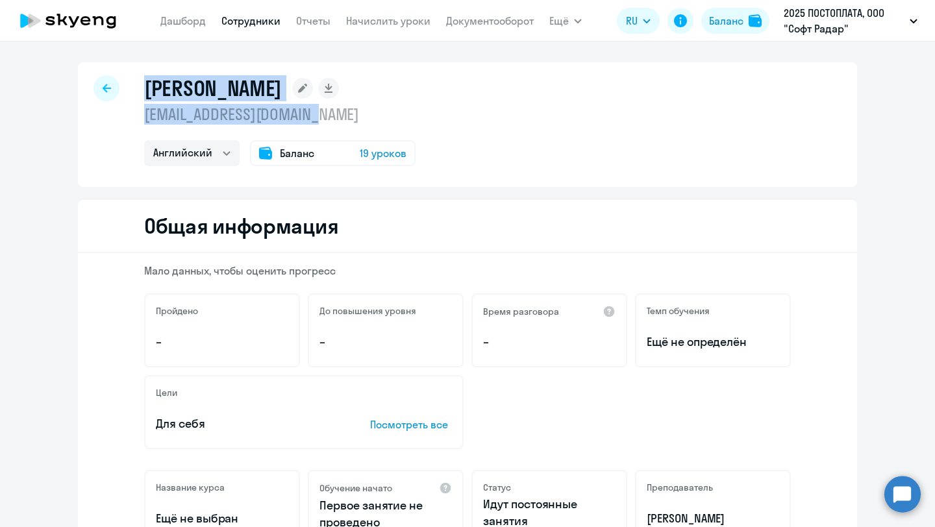
drag, startPoint x: 366, startPoint y: 106, endPoint x: 149, endPoint y: 81, distance: 217.6
click at [149, 81] on div "Семененко Марианна Викторовна m.semenenko@teamjet.com Английский Баланс 19 урок…" at bounding box center [279, 120] width 271 height 91
copy div "Семененко Марианна Викторовна m.semenenko@teamjet.com"
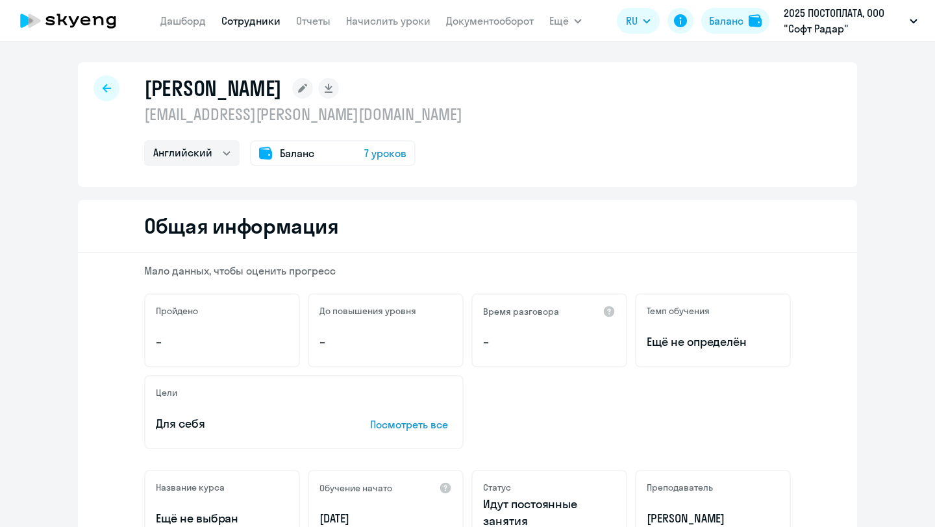
select select "english"
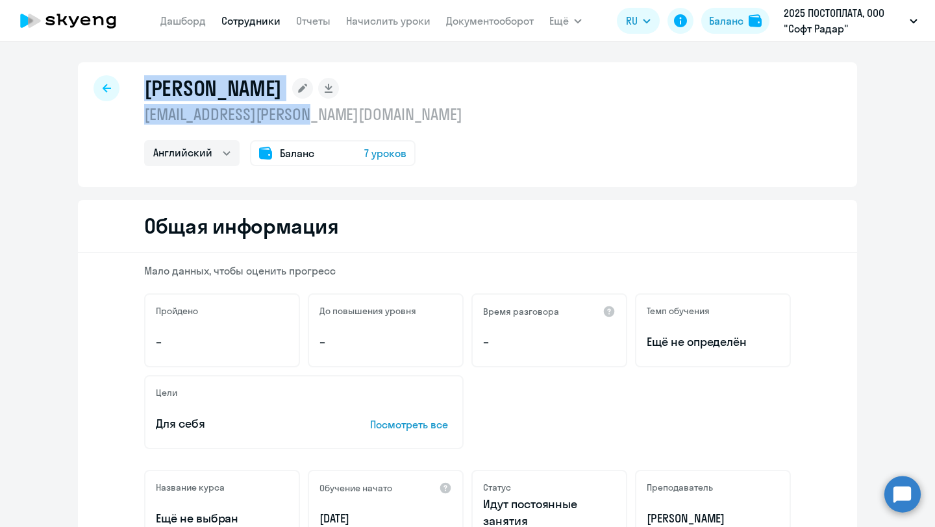
drag, startPoint x: 349, startPoint y: 116, endPoint x: 150, endPoint y: 78, distance: 202.4
click at [149, 79] on div "[PERSON_NAME] [EMAIL_ADDRESS][PERSON_NAME][DOMAIN_NAME] Английский Баланс 7 уро…" at bounding box center [303, 120] width 318 height 91
copy div "[PERSON_NAME] [PERSON_NAME][EMAIL_ADDRESS][DOMAIN_NAME]"
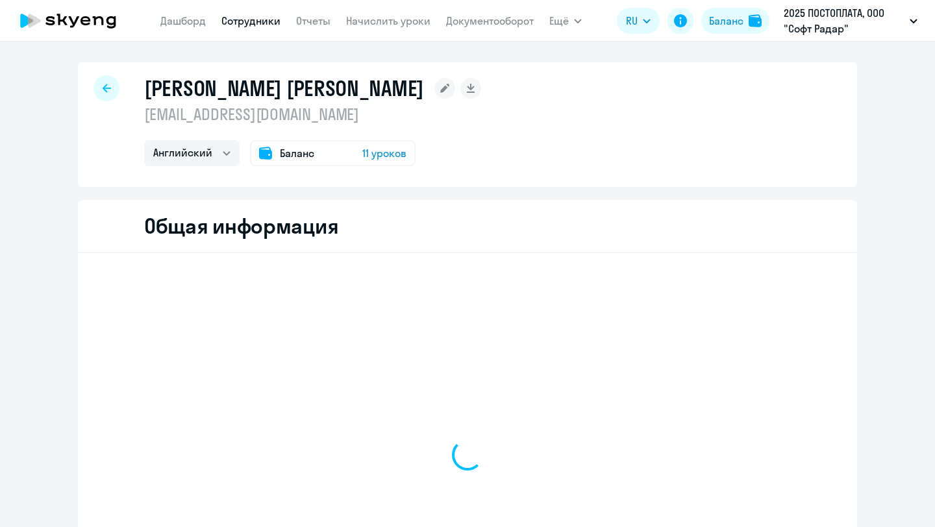
select select "english"
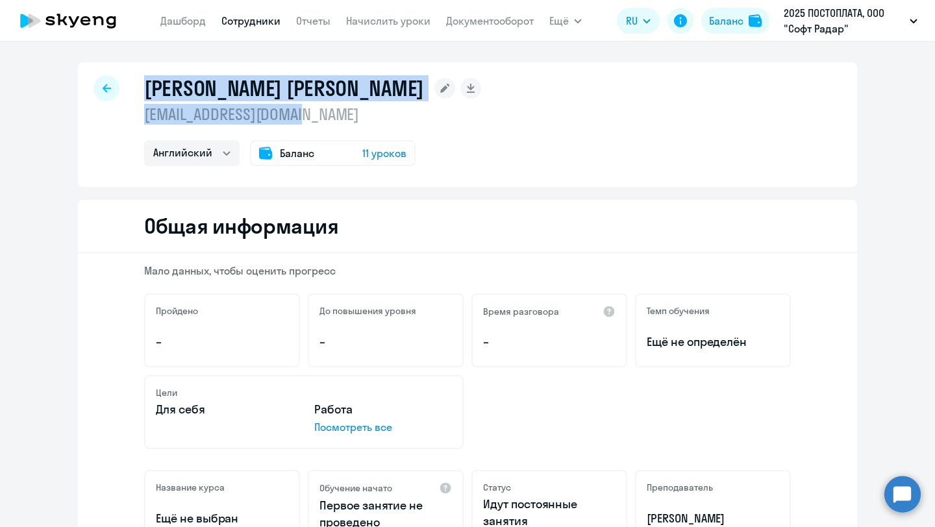
drag, startPoint x: 340, startPoint y: 114, endPoint x: 128, endPoint y: 88, distance: 213.4
click at [128, 90] on div "[PERSON_NAME] [PERSON_NAME] [EMAIL_ADDRESS][DOMAIN_NAME] Английский Баланс 11 у…" at bounding box center [467, 124] width 779 height 125
copy div "[PERSON_NAME] [PERSON_NAME] [EMAIL_ADDRESS][DOMAIN_NAME]"
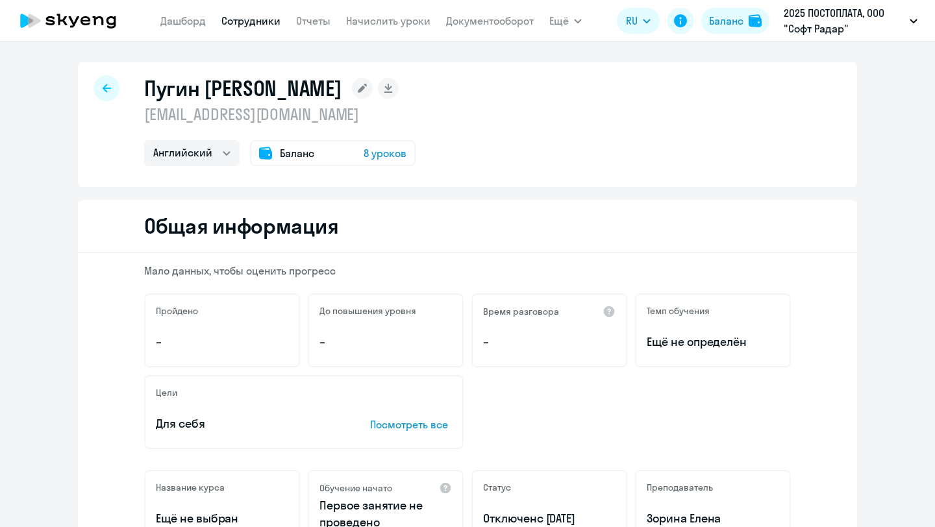
select select "english"
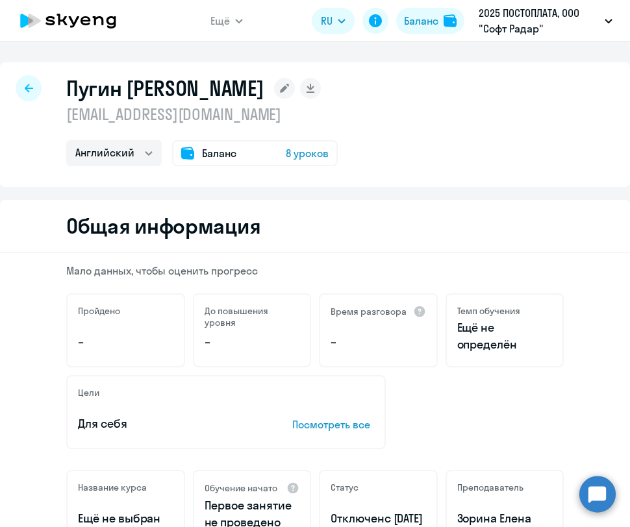
click at [26, 87] on icon at bounding box center [29, 88] width 8 height 8
click at [32, 88] on icon at bounding box center [29, 88] width 8 height 8
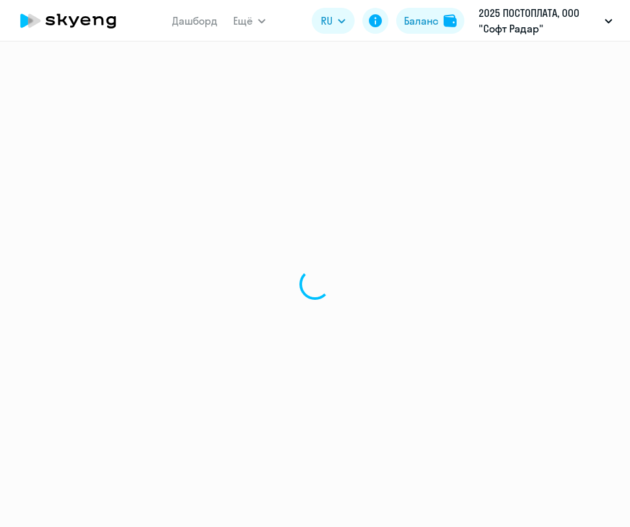
select select "english"
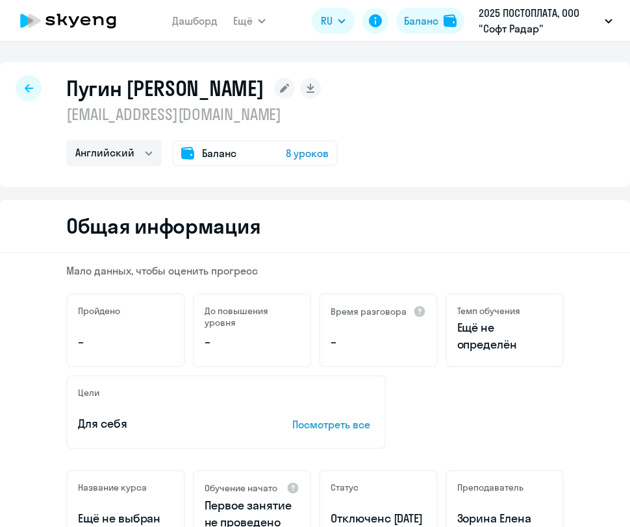
click at [32, 88] on icon at bounding box center [29, 88] width 8 height 8
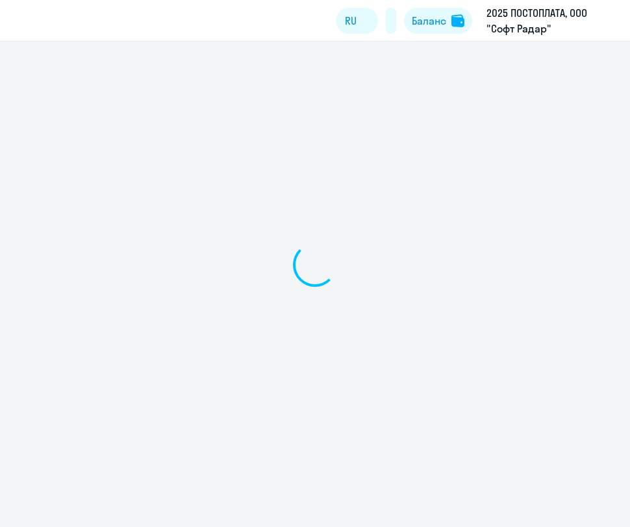
select select "30"
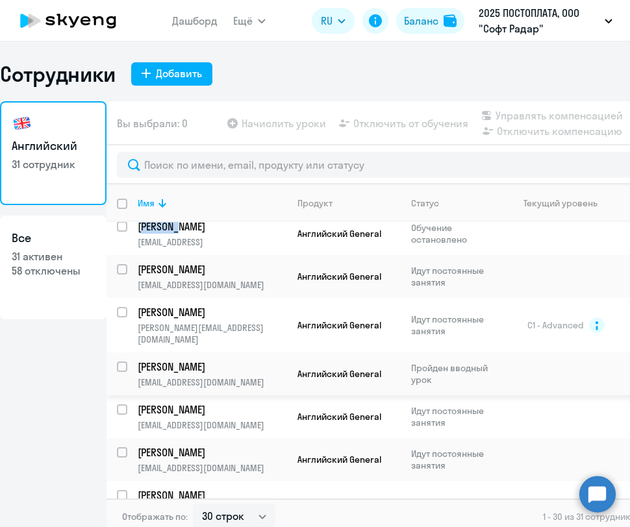
scroll to position [8, 0]
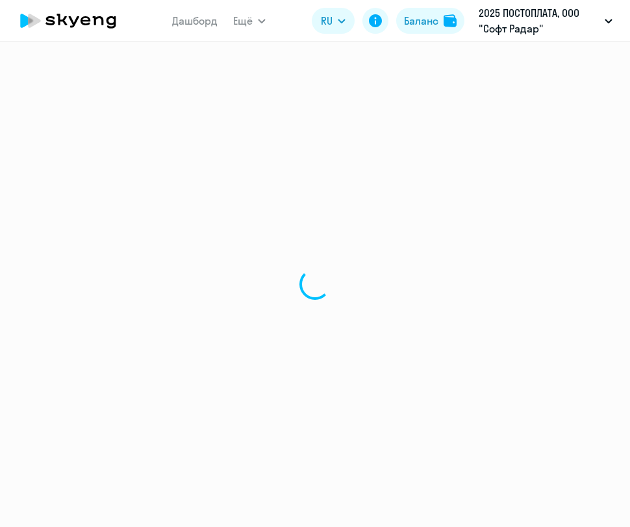
select select "english"
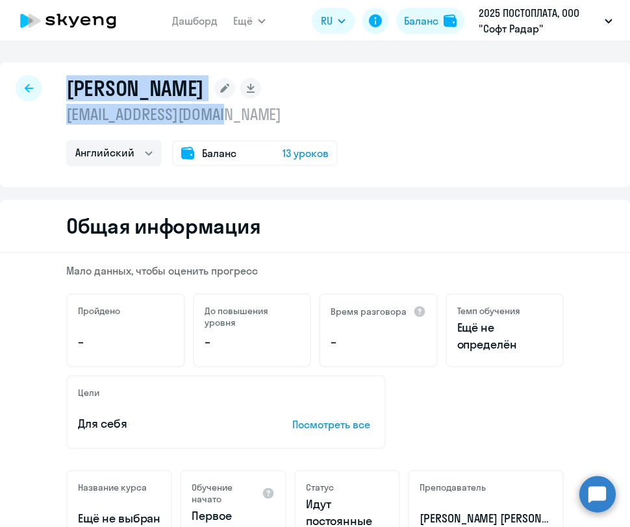
drag, startPoint x: 251, startPoint y: 114, endPoint x: 62, endPoint y: 79, distance: 192.1
click at [62, 80] on div "Потапов Станислав s.potapov@empayre.com Английский Баланс 13 уроков" at bounding box center [315, 124] width 630 height 125
copy div "Потапов Станислав s.potapov@empayre.com"
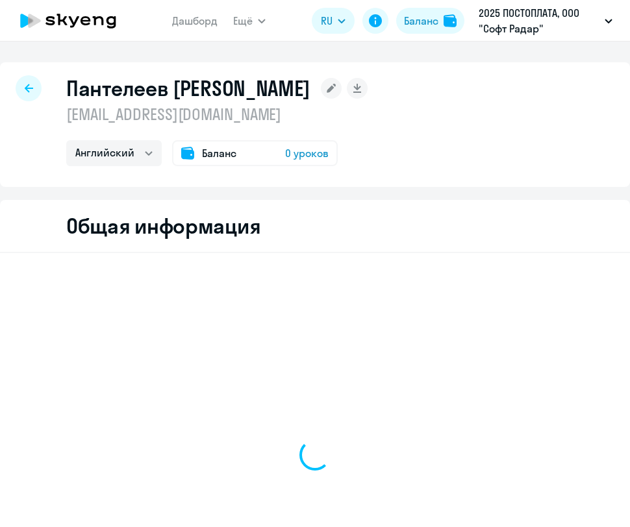
select select "english"
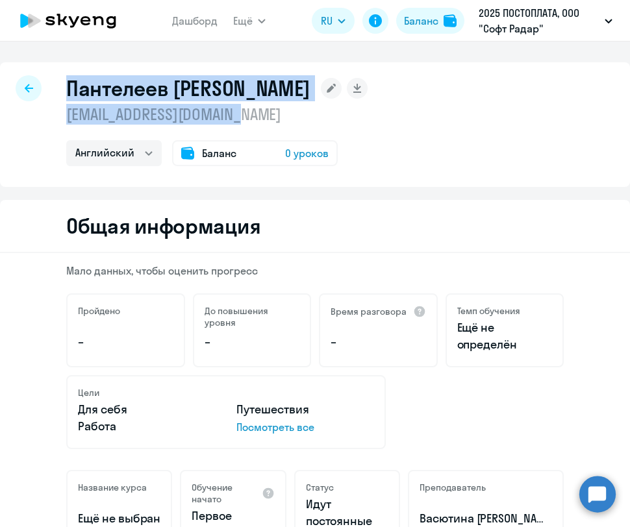
drag, startPoint x: 268, startPoint y: 112, endPoint x: 69, endPoint y: 90, distance: 199.3
click at [69, 90] on div "Пантелеев Иван i.panteleev@empayre.com Английский Баланс 0 уроков" at bounding box center [216, 120] width 301 height 91
copy div "Пантелеев Иван i.panteleev@empayre.com"
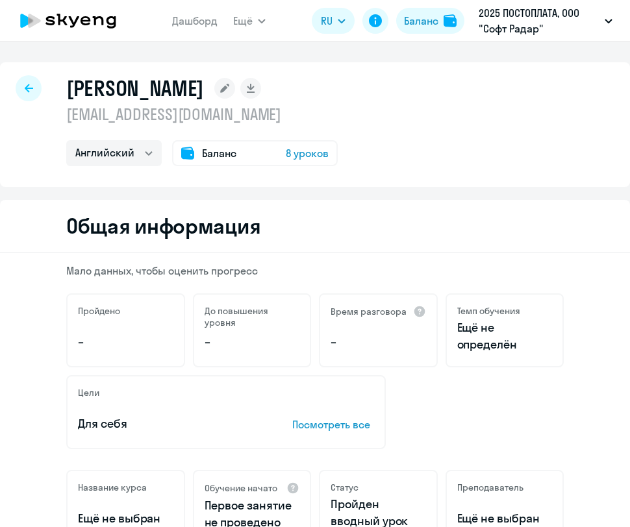
select select "english"
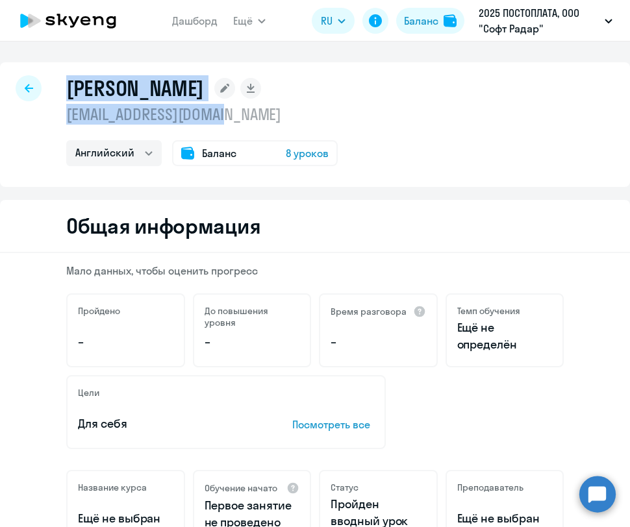
drag, startPoint x: 220, startPoint y: 115, endPoint x: 70, endPoint y: 84, distance: 153.1
click at [70, 84] on div "[PERSON_NAME] [EMAIL_ADDRESS][DOMAIN_NAME] Английский Баланс 8 уроков" at bounding box center [201, 120] width 271 height 91
copy div "[PERSON_NAME] [EMAIL_ADDRESS][DOMAIN_NAME]"
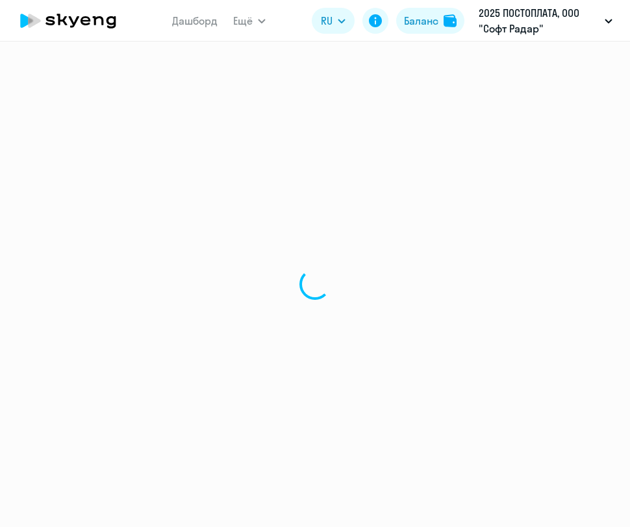
select select "english"
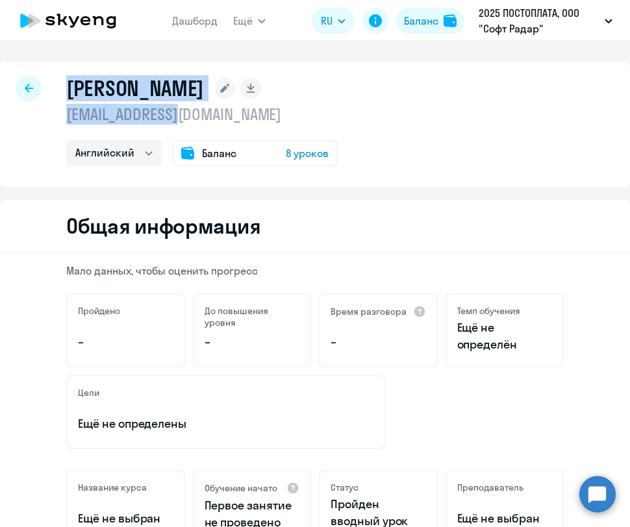
drag, startPoint x: 194, startPoint y: 110, endPoint x: 72, endPoint y: 76, distance: 126.7
click at [72, 76] on div "Немыкин Кирилл k.n@authacc.com Английский Баланс 8 уроков" at bounding box center [201, 120] width 271 height 91
copy div "Немыкин Кирилл k.n@authacc.com"
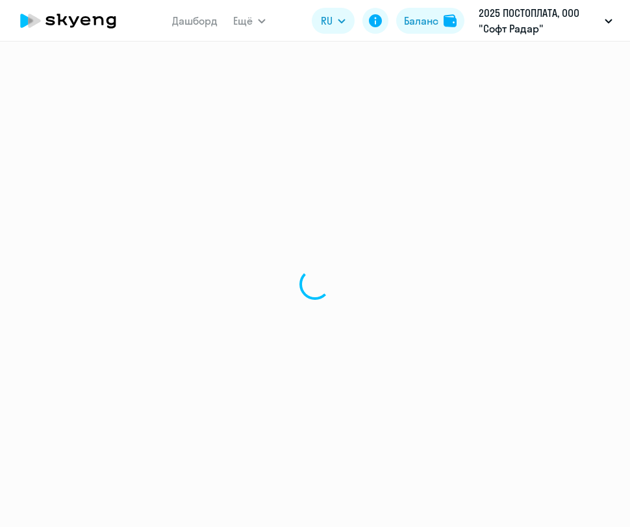
select select "english"
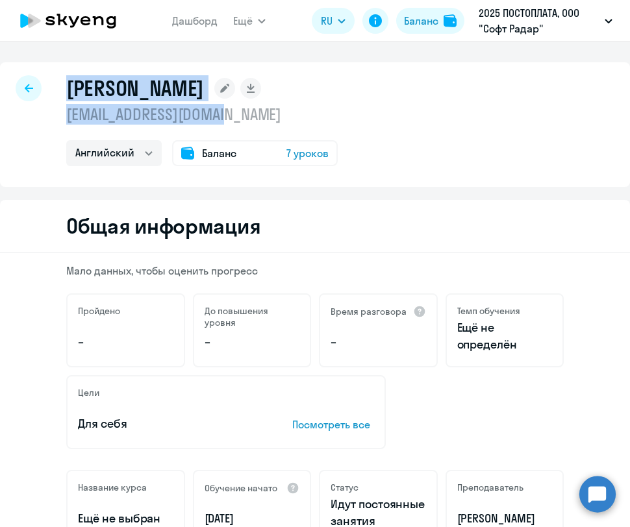
drag, startPoint x: 241, startPoint y: 115, endPoint x: 62, endPoint y: 93, distance: 180.6
click at [62, 93] on div "[PERSON_NAME] [EMAIL_ADDRESS][DOMAIN_NAME] Английский Баланс 7 уроков" at bounding box center [315, 124] width 630 height 125
copy div "[PERSON_NAME] [PERSON_NAME][EMAIL_ADDRESS][DOMAIN_NAME]"
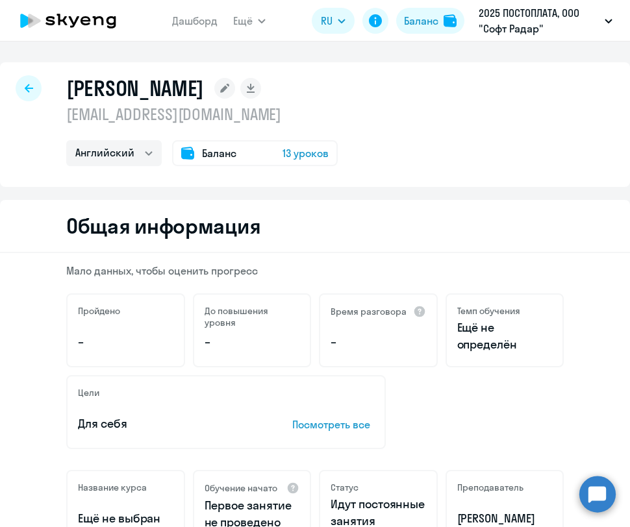
select select "english"
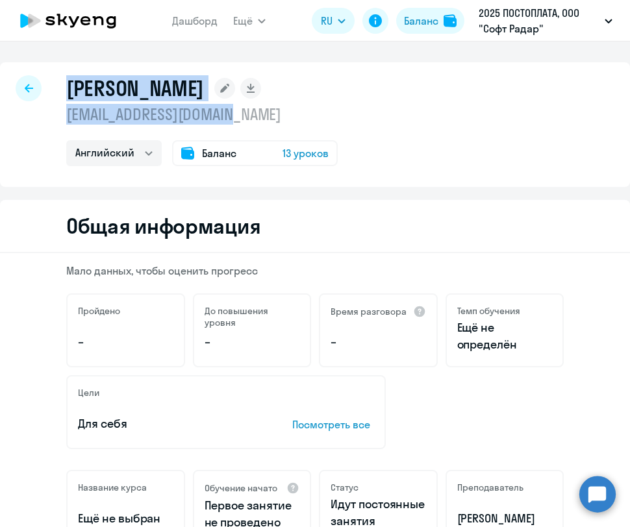
drag, startPoint x: 255, startPoint y: 108, endPoint x: 66, endPoint y: 87, distance: 190.8
click at [66, 88] on div "[PERSON_NAME] [EMAIL_ADDRESS][DOMAIN_NAME] Английский Баланс 13 уроков" at bounding box center [315, 124] width 630 height 125
copy div "[PERSON_NAME] [PERSON_NAME][EMAIL_ADDRESS][DOMAIN_NAME]"
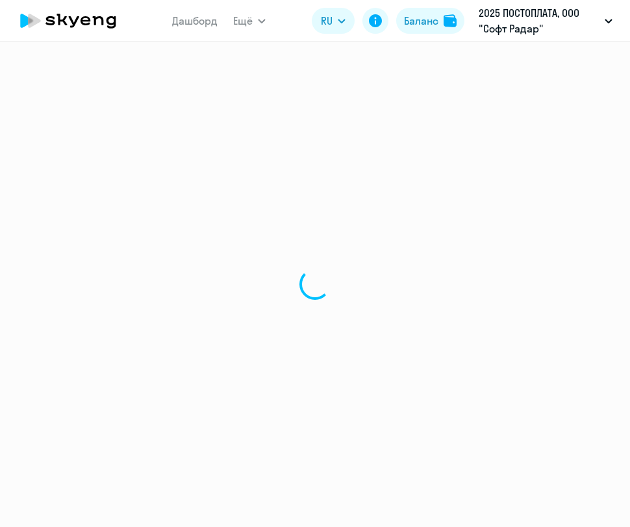
select select "english"
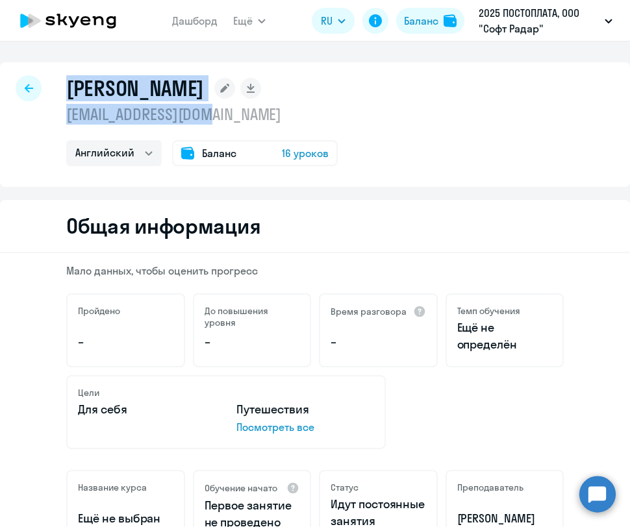
drag, startPoint x: 229, startPoint y: 116, endPoint x: 64, endPoint y: 90, distance: 167.0
click at [64, 90] on div "[PERSON_NAME] [EMAIL_ADDRESS][DOMAIN_NAME] Английский Баланс 16 уроков" at bounding box center [315, 124] width 630 height 125
copy div "[PERSON_NAME] [PERSON_NAME][EMAIL_ADDRESS][DOMAIN_NAME]"
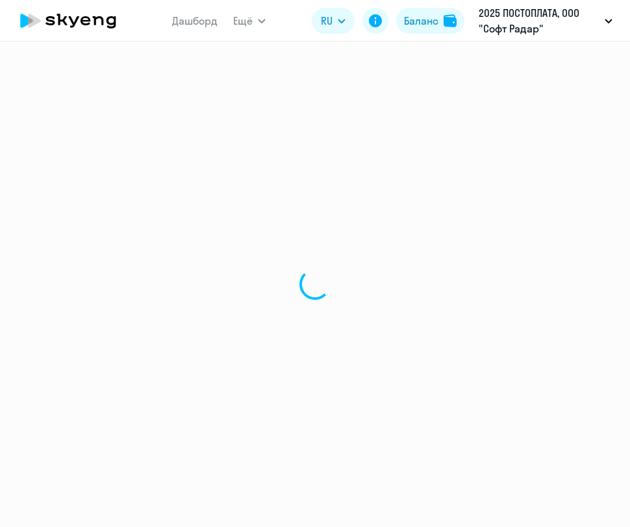
select select "english"
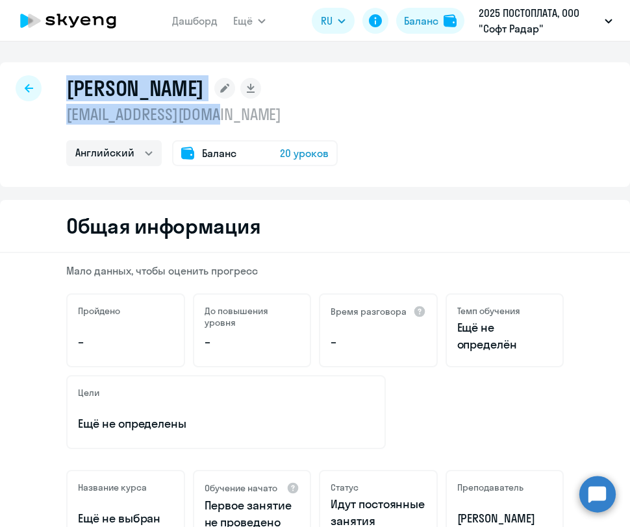
drag, startPoint x: 247, startPoint y: 111, endPoint x: 68, endPoint y: 89, distance: 180.6
click at [68, 89] on div "Манита Екатерина Викторовна e.manita@empayre.com Английский Баланс 20 уроков" at bounding box center [201, 120] width 271 height 91
copy div "Манита Екатерина Викторовна e.manita@empayre.com"
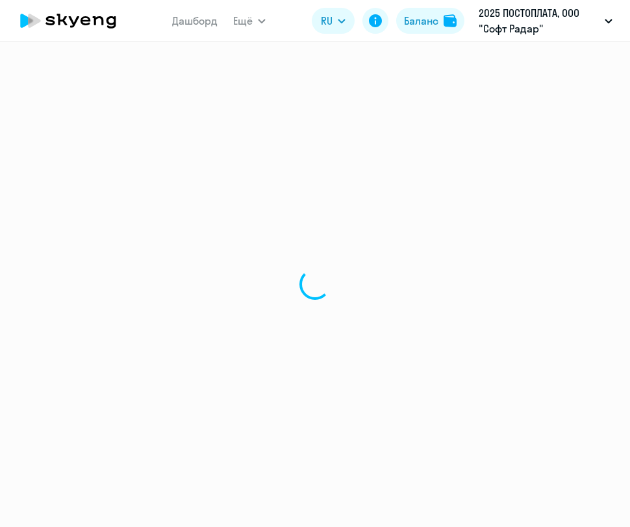
select select "english"
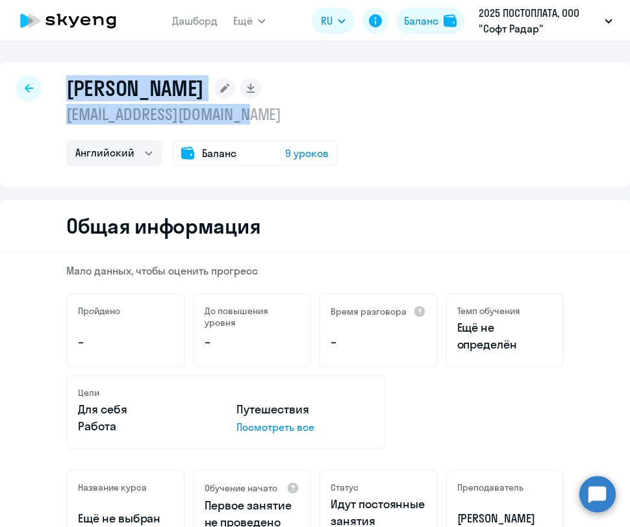
drag, startPoint x: 269, startPoint y: 113, endPoint x: 66, endPoint y: 91, distance: 204.4
click at [66, 91] on div "[PERSON_NAME] [EMAIL_ADDRESS][DOMAIN_NAME] Английский Баланс 9 уроков" at bounding box center [315, 124] width 630 height 125
copy div "[PERSON_NAME] [PERSON_NAME][EMAIL_ADDRESS][DOMAIN_NAME]"
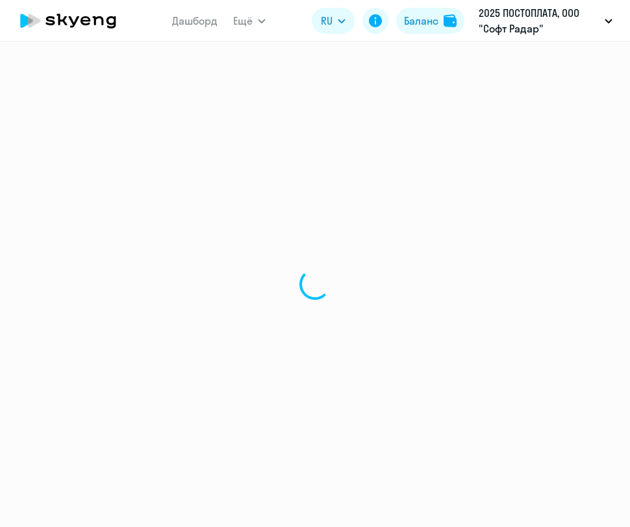
select select "english"
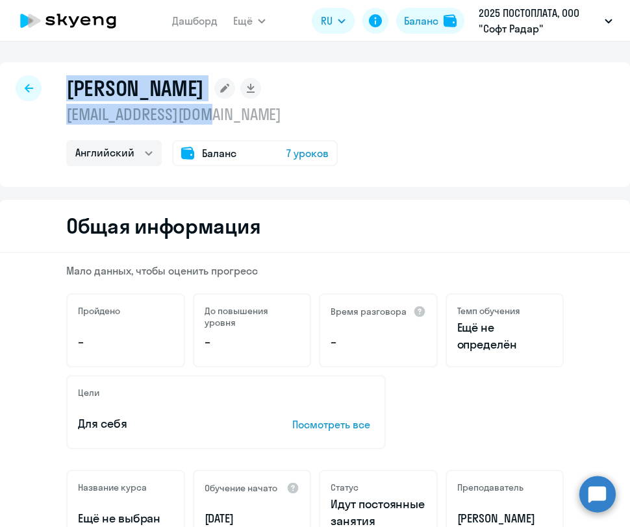
drag, startPoint x: 237, startPoint y: 115, endPoint x: 63, endPoint y: 92, distance: 175.6
click at [62, 92] on div "[PERSON_NAME] [EMAIL_ADDRESS][DOMAIN_NAME] Английский Баланс 7 уроков" at bounding box center [315, 124] width 630 height 125
copy div "[PERSON_NAME] [PERSON_NAME][EMAIL_ADDRESS][DOMAIN_NAME]"
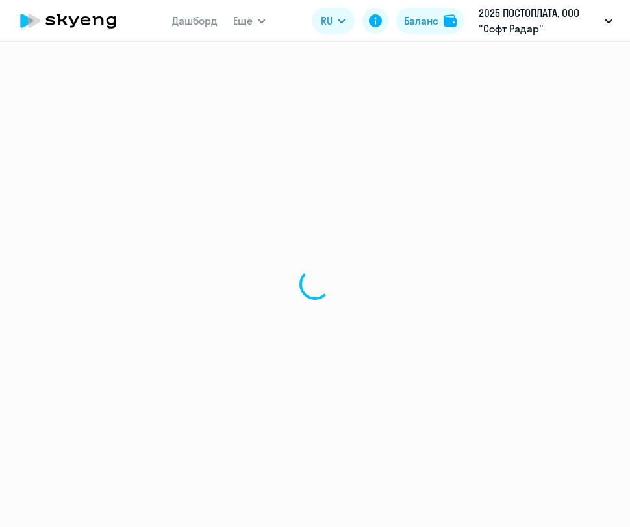
select select "english"
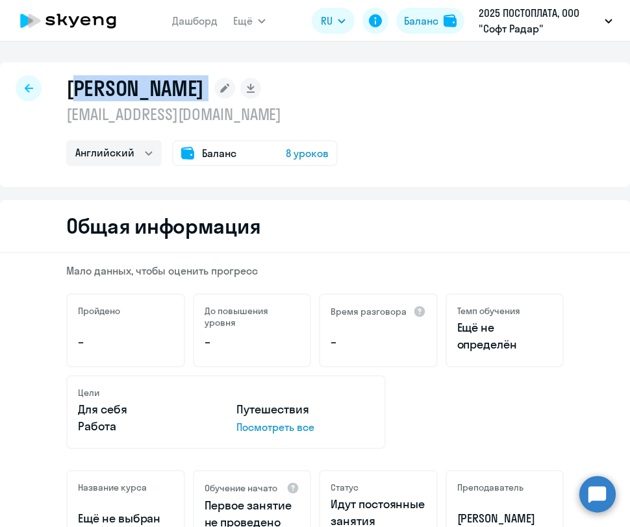
drag, startPoint x: 263, startPoint y: 103, endPoint x: 81, endPoint y: 90, distance: 182.9
click at [75, 89] on div "[PERSON_NAME] [EMAIL_ADDRESS][DOMAIN_NAME] Английский Баланс 8 уроков" at bounding box center [201, 120] width 271 height 91
drag, startPoint x: 253, startPoint y: 112, endPoint x: 69, endPoint y: 86, distance: 185.5
click at [69, 86] on div "[PERSON_NAME] [EMAIL_ADDRESS][DOMAIN_NAME] Английский Баланс 8 уроков" at bounding box center [201, 120] width 271 height 91
copy div "[PERSON_NAME] [EMAIL_ADDRESS][DOMAIN_NAME]"
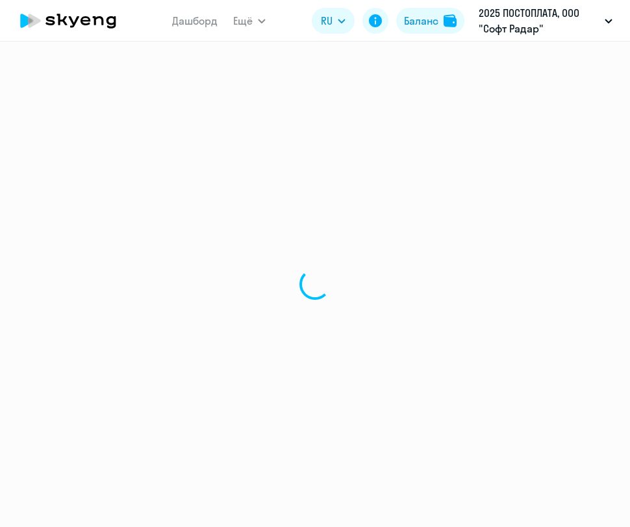
select select "english"
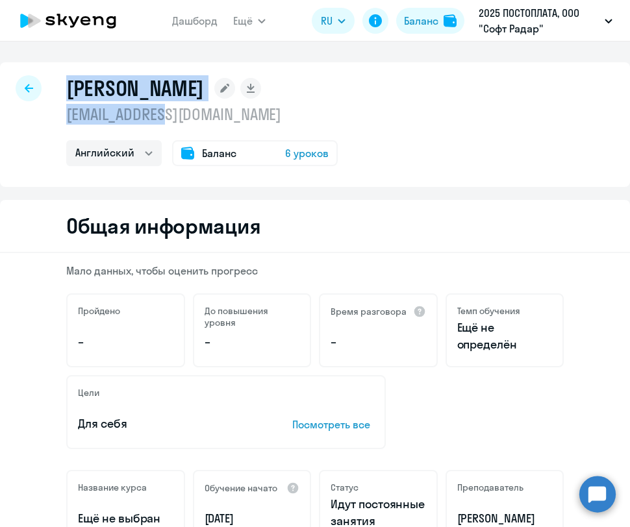
drag, startPoint x: 168, startPoint y: 119, endPoint x: 63, endPoint y: 91, distance: 109.0
click at [63, 91] on div "[PERSON_NAME] [EMAIL_ADDRESS][DOMAIN_NAME] Английский Баланс 6 уроков" at bounding box center [315, 124] width 630 height 125
copy div "[PERSON_NAME] [PERSON_NAME][EMAIL_ADDRESS][DOMAIN_NAME]"
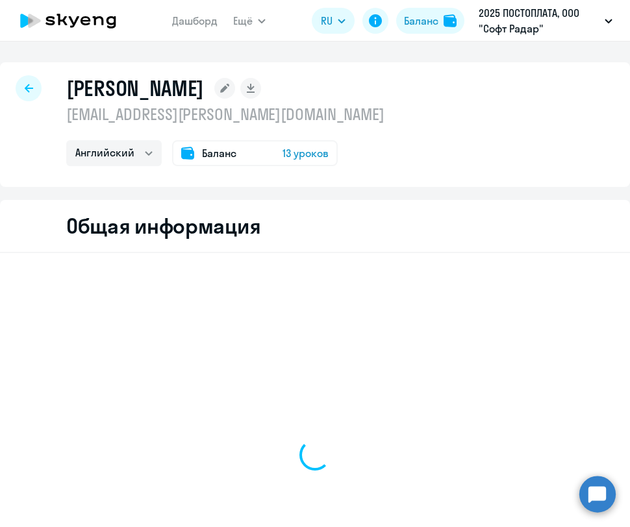
select select "english"
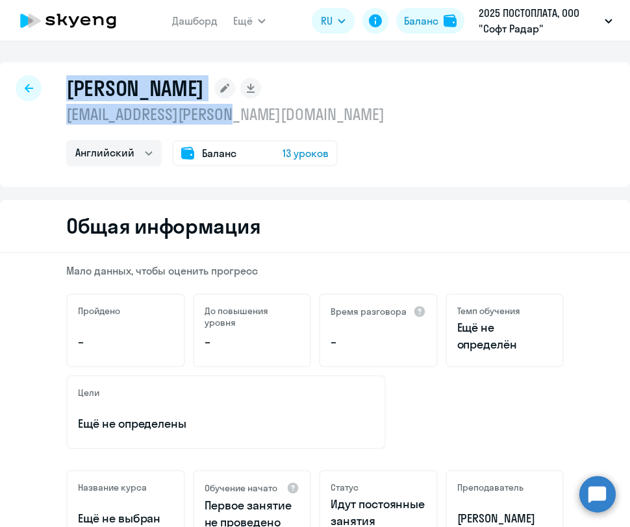
drag, startPoint x: 258, startPoint y: 112, endPoint x: 68, endPoint y: 86, distance: 191.3
click at [68, 86] on div "[PERSON_NAME] [EMAIL_ADDRESS][PERSON_NAME][DOMAIN_NAME] Английский Баланс 13 ур…" at bounding box center [225, 120] width 318 height 91
copy div "[PERSON_NAME] [EMAIL_ADDRESS][PERSON_NAME][DOMAIN_NAME]"
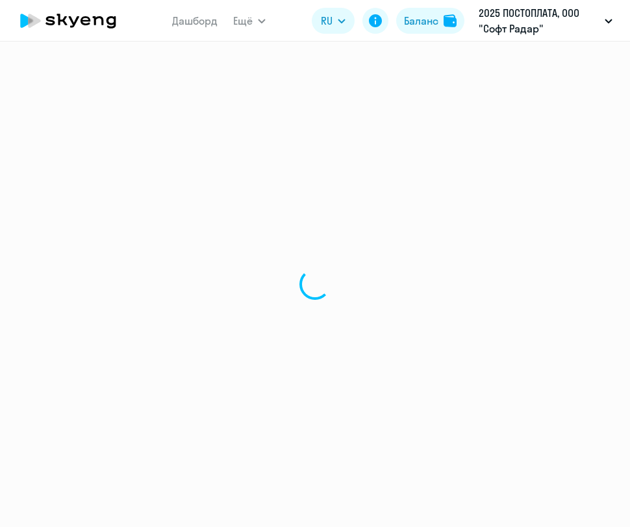
select select "english"
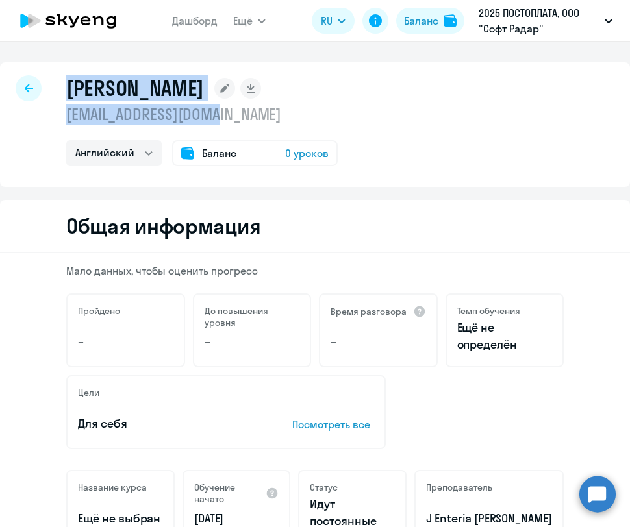
drag, startPoint x: 237, startPoint y: 115, endPoint x: 69, endPoint y: 85, distance: 170.8
click at [69, 86] on div "Домрачев Алексей Леонидович alexldomra@gmail.com Английский Баланс 0 уроков" at bounding box center [201, 120] width 271 height 91
copy div "Домрачев Алексей Леонидович alexldomra@gmail.com"
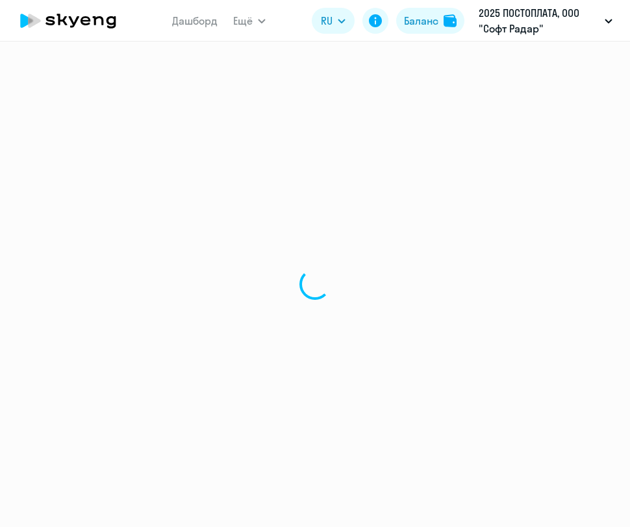
select select "english"
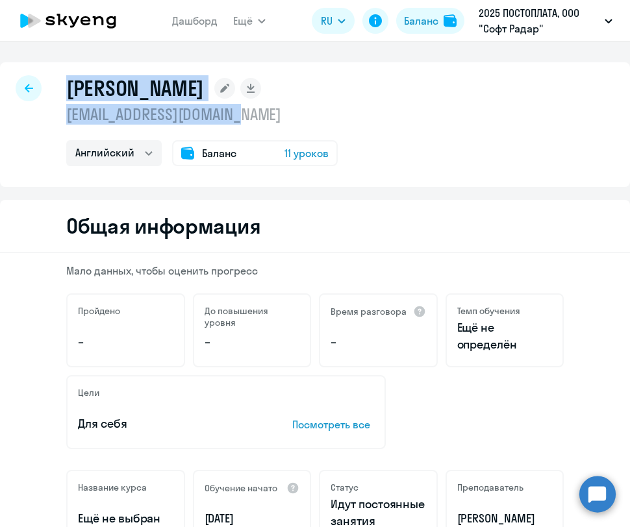
drag, startPoint x: 262, startPoint y: 117, endPoint x: 61, endPoint y: 89, distance: 202.6
click at [61, 89] on div "[PERSON_NAME] [EMAIL_ADDRESS][DOMAIN_NAME] Английский Баланс 11 уроков" at bounding box center [315, 124] width 630 height 125
copy div "[PERSON_NAME] [EMAIL_ADDRESS][DOMAIN_NAME]"
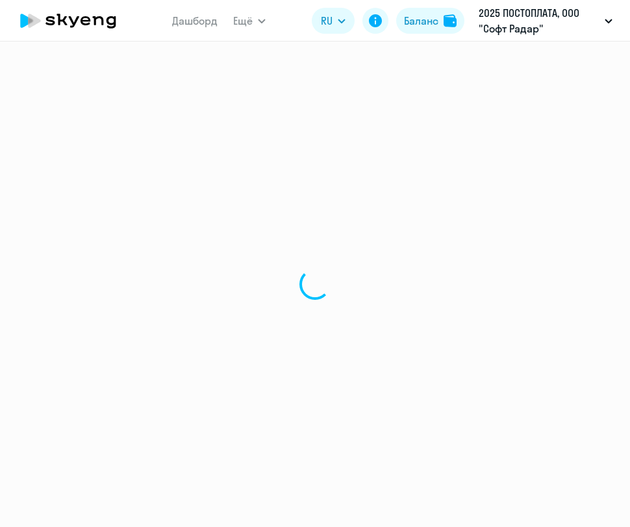
select select "english"
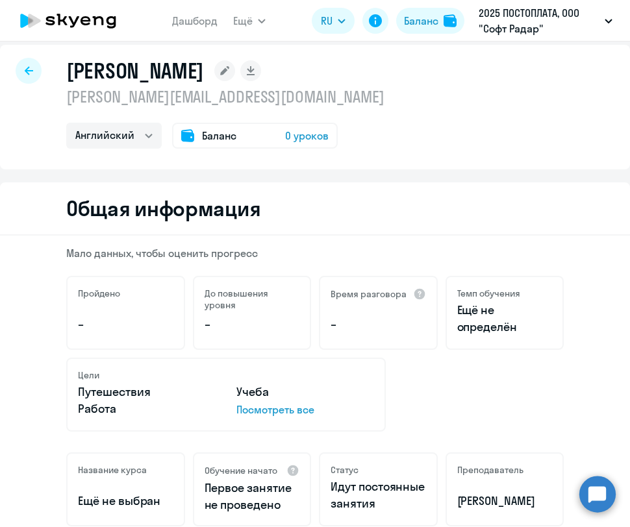
scroll to position [19, 0]
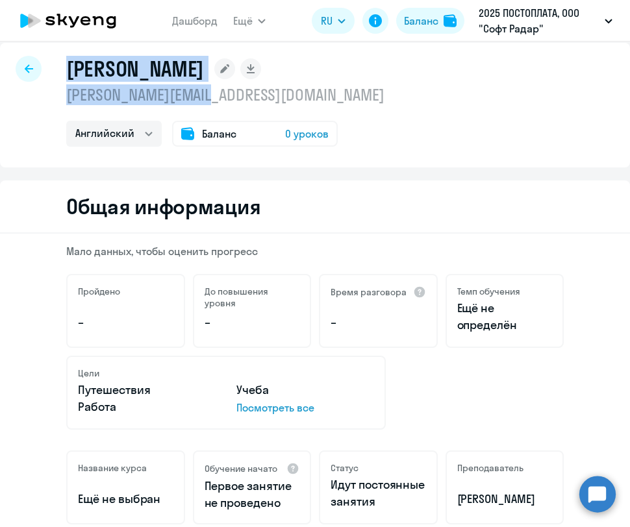
drag, startPoint x: 234, startPoint y: 94, endPoint x: 60, endPoint y: 75, distance: 175.1
click at [60, 75] on div "Голошумова Ирина irina.g@empayre.com Английский Баланс 0 уроков" at bounding box center [315, 105] width 630 height 125
copy div "Голошумова Ирина irina.g@empayre.com"
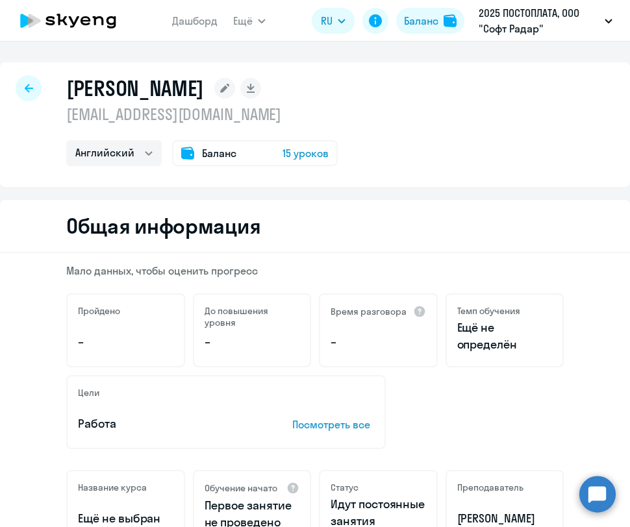
select select "english"
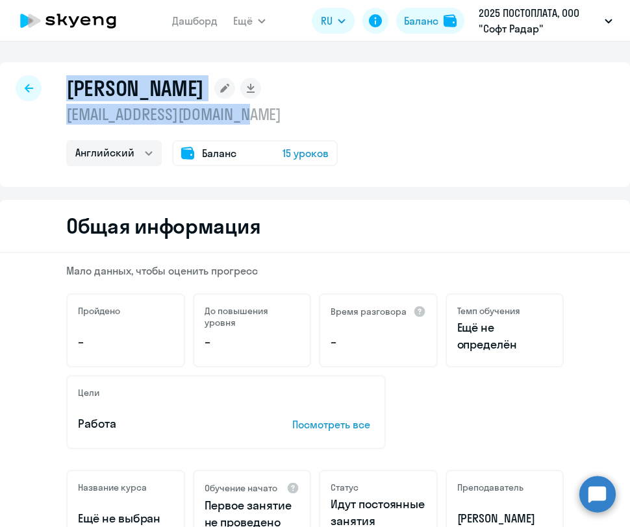
drag, startPoint x: 278, startPoint y: 112, endPoint x: 60, endPoint y: 88, distance: 218.9
click at [60, 88] on div "[PERSON_NAME] [EMAIL_ADDRESS][DOMAIN_NAME] Английский Баланс 15 уроков" at bounding box center [315, 124] width 630 height 125
copy div "[PERSON_NAME] [PERSON_NAME][EMAIL_ADDRESS][DOMAIN_NAME]"
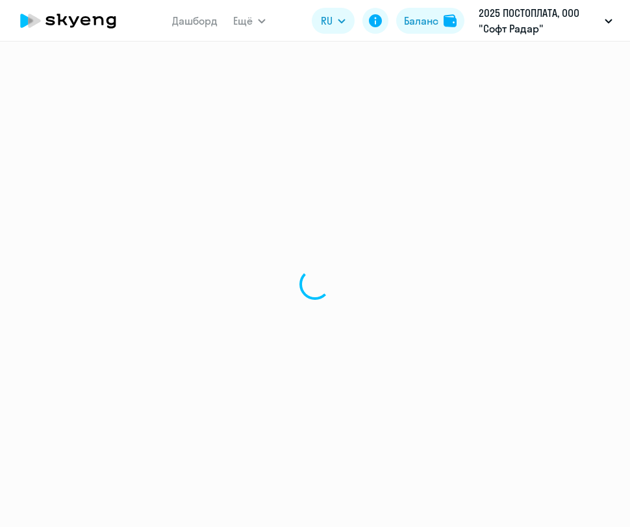
select select "english"
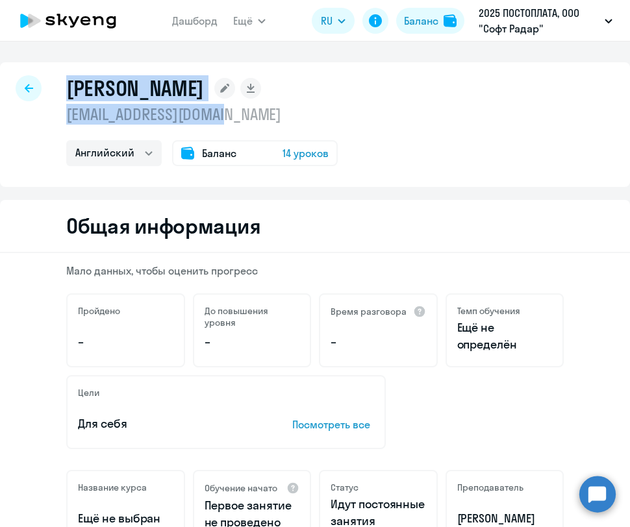
drag, startPoint x: 242, startPoint y: 123, endPoint x: 67, endPoint y: 92, distance: 178.1
click at [67, 94] on div "Воронин Сергей s.voronin@empayre.com Английский Баланс 14 уроков" at bounding box center [201, 120] width 271 height 91
copy div "Воронин Сергей s.voronin@empayre.com"
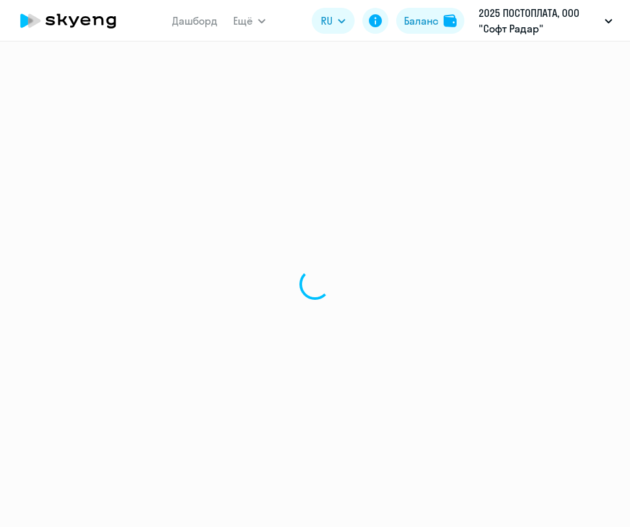
select select "english"
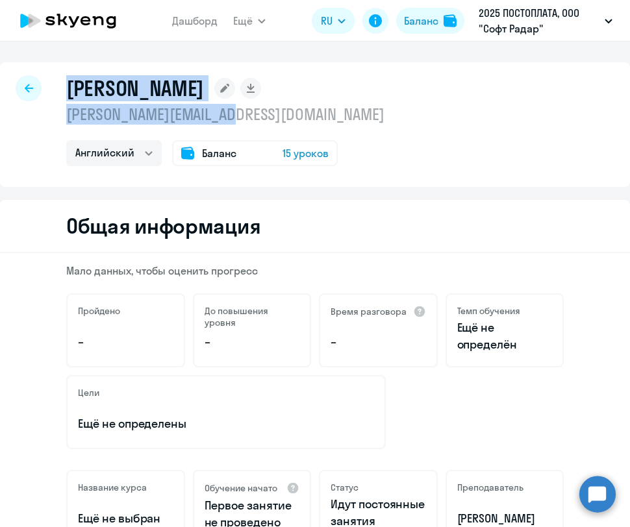
drag, startPoint x: 256, startPoint y: 113, endPoint x: 67, endPoint y: 89, distance: 190.5
click at [66, 89] on div "Воженникова Кристина kristina.v@empayre.com Английский Баланс 15 уроков" at bounding box center [225, 120] width 318 height 91
copy div "Воженникова Кристина kristina.v@empayre.com"
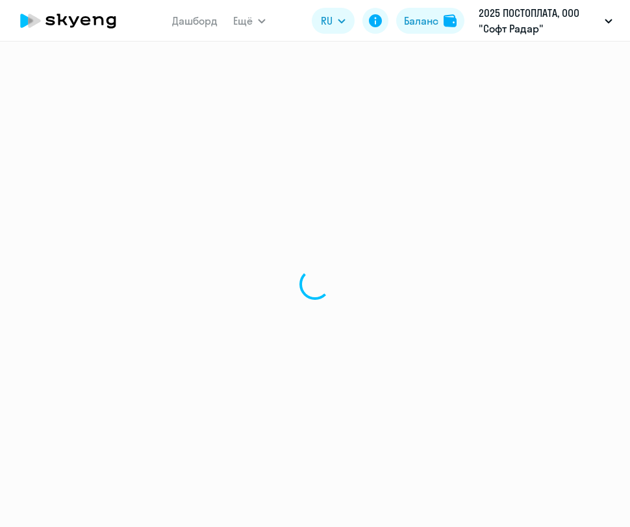
select select "english"
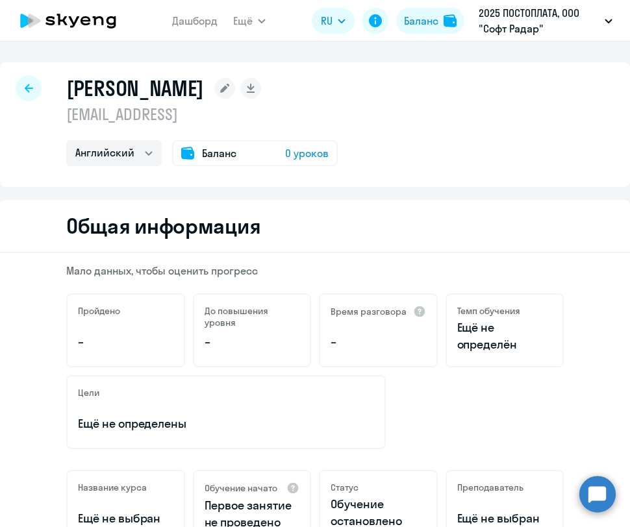
drag, startPoint x: 245, startPoint y: 120, endPoint x: 69, endPoint y: 87, distance: 179.1
click at [69, 90] on div "Валерий ruslyandel@gmail.com1 Английский Баланс 0 уроков" at bounding box center [201, 120] width 271 height 91
copy div "Валерий ruslyandel@gmail.com1"
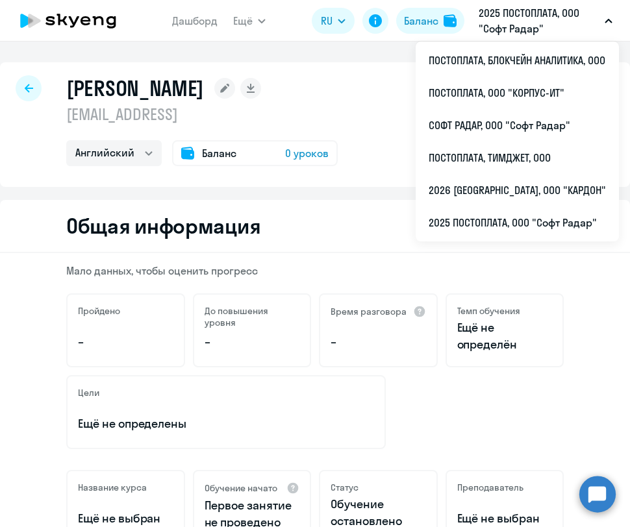
click at [255, 111] on p "ruslyandel@gmail.com1" at bounding box center [201, 114] width 271 height 21
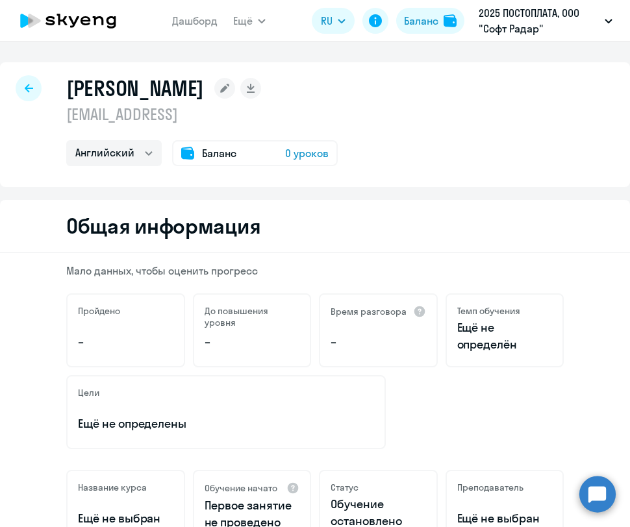
drag, startPoint x: 257, startPoint y: 116, endPoint x: 46, endPoint y: 113, distance: 211.1
click at [46, 116] on div "Валерий ruslyandel@gmail.com1 Английский Баланс 0 уроков" at bounding box center [315, 124] width 630 height 125
click at [287, 101] on div "Валерий ruslyandel@gmail.com1 Английский Баланс 0 уроков" at bounding box center [201, 120] width 271 height 91
drag, startPoint x: 257, startPoint y: 113, endPoint x: 69, endPoint y: 118, distance: 188.4
click at [69, 119] on p "ruslyandel@gmail.com1" at bounding box center [201, 114] width 271 height 21
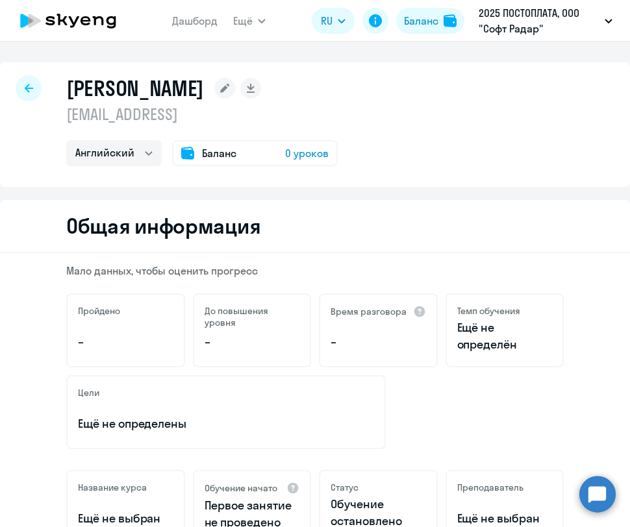
copy p "ruslyandel@gmail.com1"
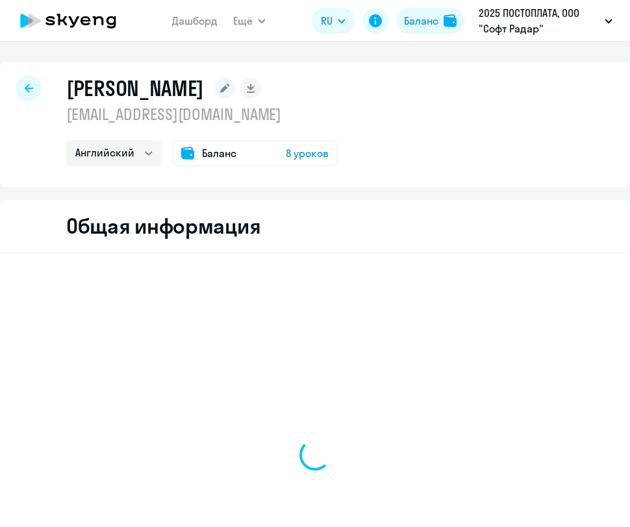
select select "english"
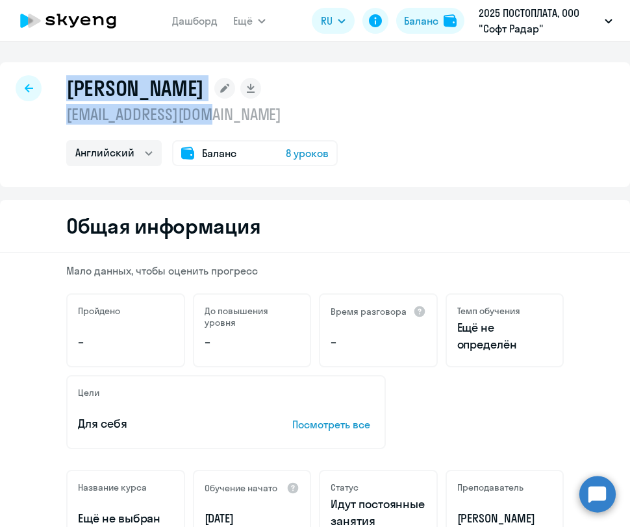
drag, startPoint x: 229, startPoint y: 116, endPoint x: 68, endPoint y: 86, distance: 163.3
click at [68, 87] on div "[PERSON_NAME] [EMAIL_ADDRESS][DOMAIN_NAME] Английский Баланс 8 уроков" at bounding box center [201, 120] width 271 height 91
copy div "[PERSON_NAME] [EMAIL_ADDRESS][DOMAIN_NAME]"
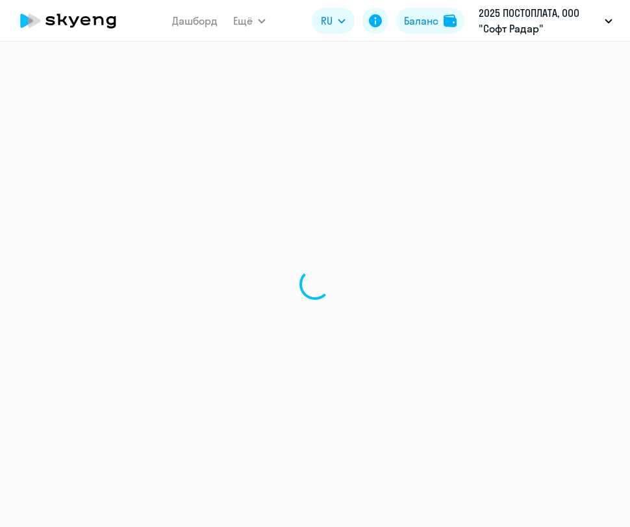
select select "english"
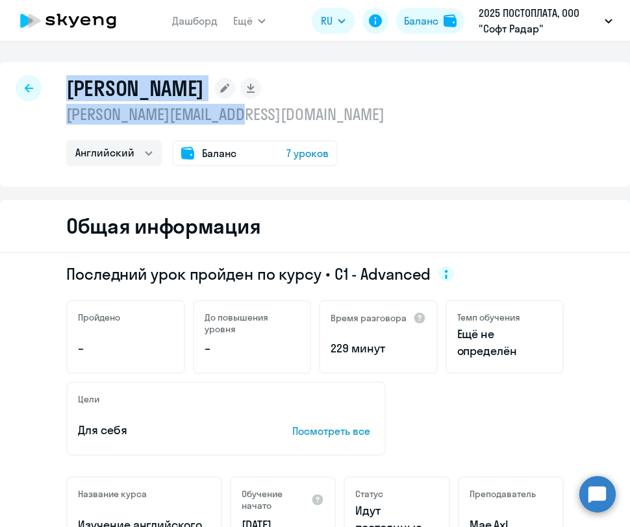
drag, startPoint x: 271, startPoint y: 105, endPoint x: 66, endPoint y: 89, distance: 206.5
click at [66, 90] on div "Борчина Александра alexandra.b@empayre.com Английский Баланс 7 уроков" at bounding box center [225, 120] width 318 height 91
copy div "Борчина Александра alexandra.b@empayre.com"
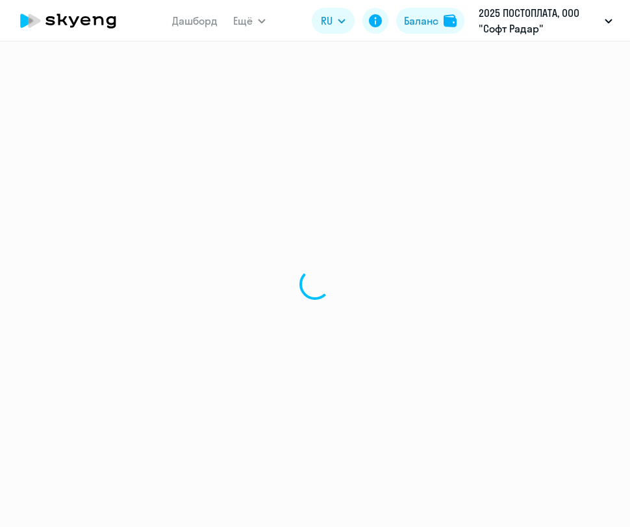
select select "english"
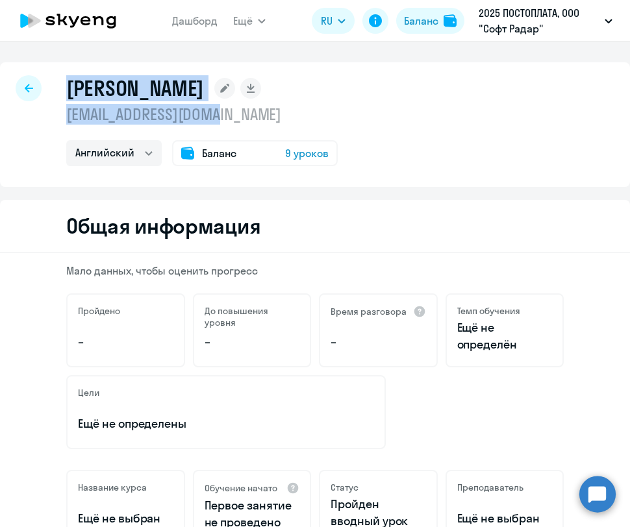
drag, startPoint x: 240, startPoint y: 110, endPoint x: 63, endPoint y: 90, distance: 177.7
click at [63, 90] on div "[PERSON_NAME] [EMAIL_ADDRESS][DOMAIN_NAME] Английский Баланс 9 уроков" at bounding box center [315, 124] width 630 height 125
copy div "[PERSON_NAME] [PERSON_NAME][EMAIL_ADDRESS][DOMAIN_NAME]"
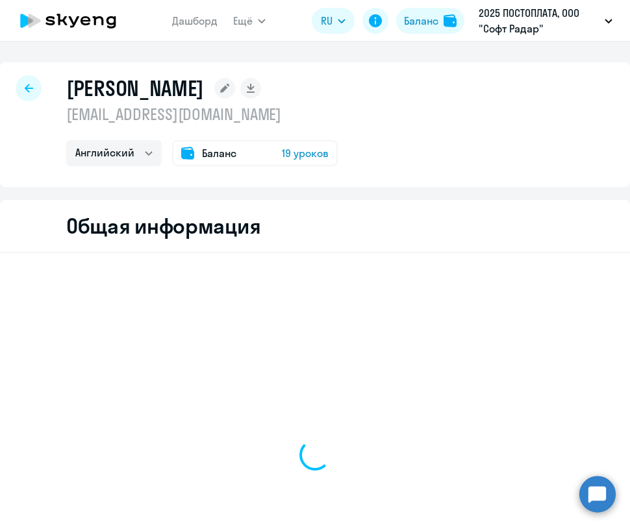
select select "english"
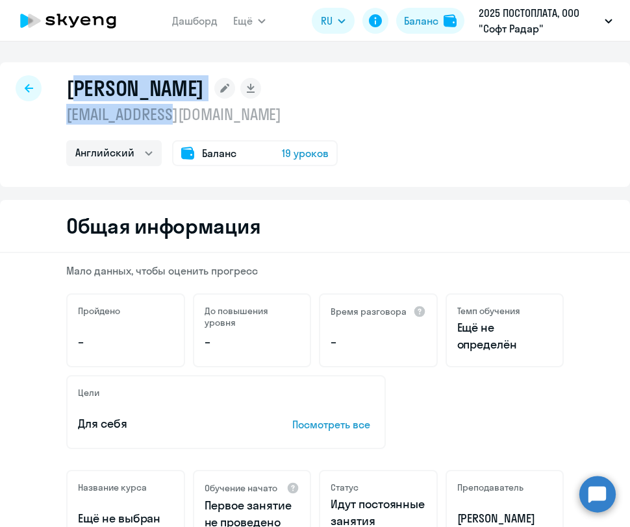
drag, startPoint x: 201, startPoint y: 116, endPoint x: 72, endPoint y: 78, distance: 134.0
click at [72, 78] on div "Артемов Олег oa@empayre.com Английский Баланс 19 уроков" at bounding box center [201, 120] width 271 height 91
click at [72, 77] on h1 "Артемов Олег" at bounding box center [135, 88] width 138 height 26
drag, startPoint x: 64, startPoint y: 84, endPoint x: 203, endPoint y: 119, distance: 143.9
click at [203, 119] on div "Артемов Олег oa@empayre.com Английский Баланс 19 уроков" at bounding box center [315, 124] width 630 height 125
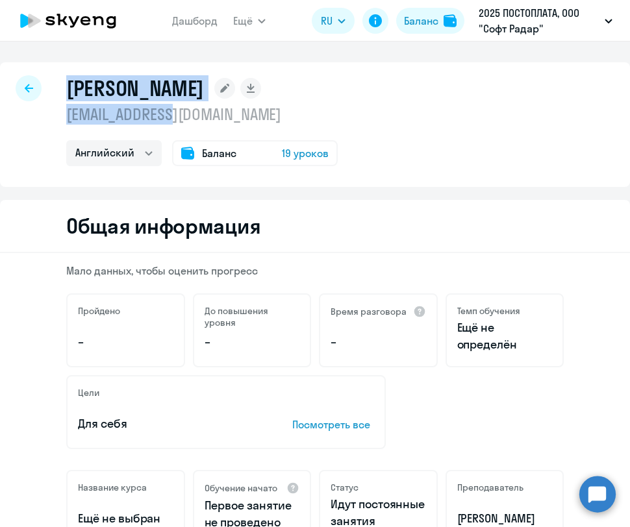
copy div "Артемов Олег oa@empayre.com"
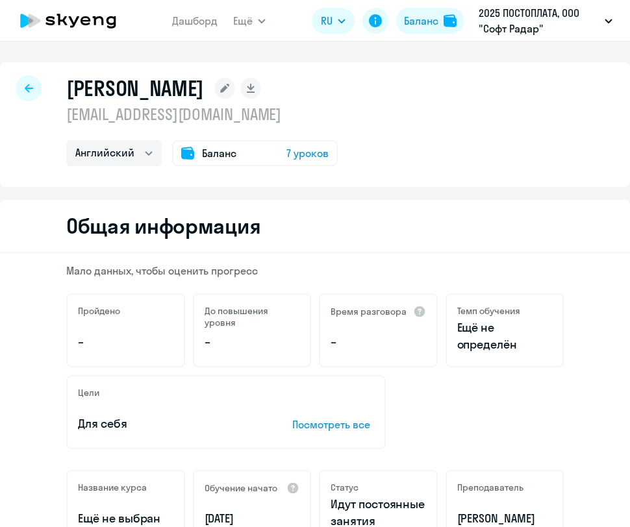
select select "english"
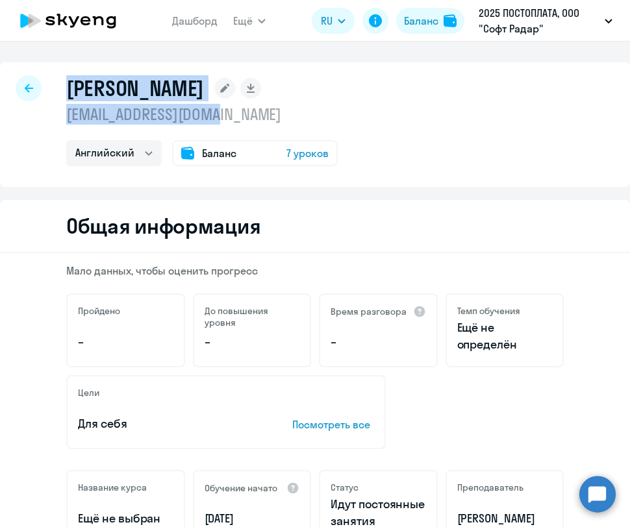
drag, startPoint x: 231, startPoint y: 110, endPoint x: 69, endPoint y: 87, distance: 162.6
click at [69, 87] on div "[PERSON_NAME] [EMAIL_ADDRESS][DOMAIN_NAME] Английский Баланс 7 уроков" at bounding box center [201, 120] width 271 height 91
copy div "[PERSON_NAME] [EMAIL_ADDRESS][DOMAIN_NAME]"
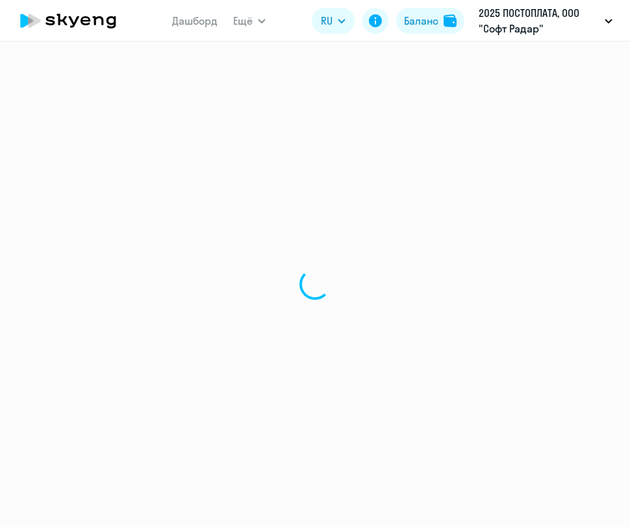
select select "english"
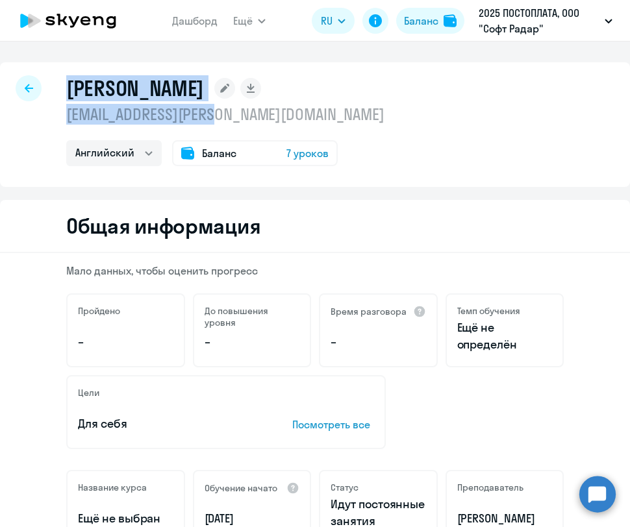
drag, startPoint x: 229, startPoint y: 114, endPoint x: 63, endPoint y: 82, distance: 169.1
click at [63, 83] on div "Апроськин Дмитрий d.allen@gate.express Английский Баланс 7 уроков" at bounding box center [315, 124] width 630 height 125
copy div "Апроськин Дмитрий d.allen@gate.express"
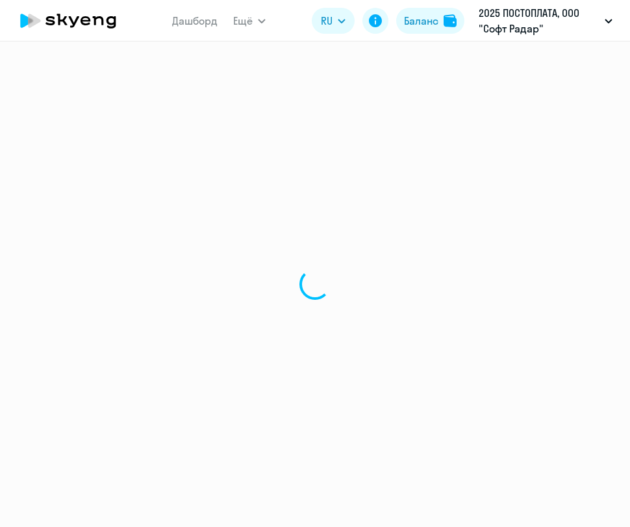
select select "english"
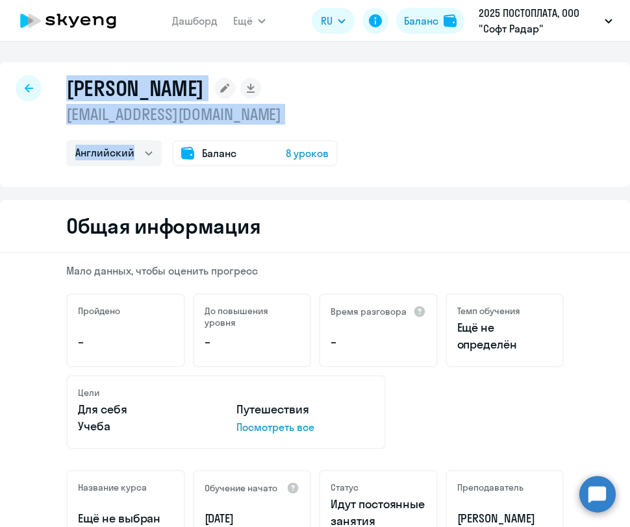
drag, startPoint x: 255, startPoint y: 124, endPoint x: 65, endPoint y: 88, distance: 193.6
click at [65, 88] on div "Абуталипов Артём Ринатович [EMAIL_ADDRESS][DOMAIN_NAME] Английский Баланс 8 уро…" at bounding box center [315, 124] width 630 height 125
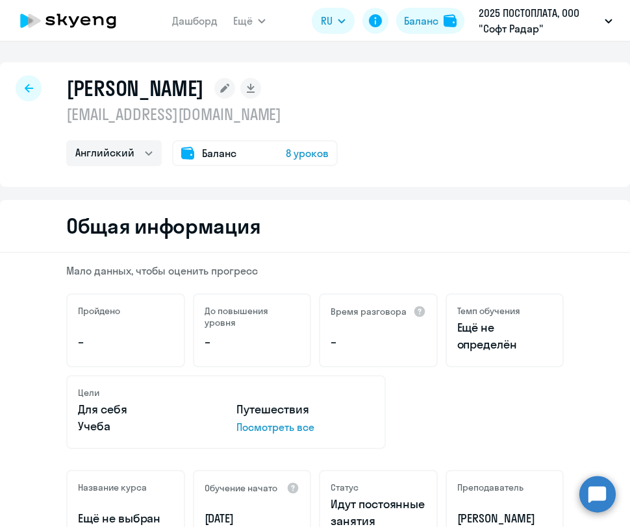
click at [228, 110] on p "[EMAIL_ADDRESS][DOMAIN_NAME]" at bounding box center [201, 114] width 271 height 21
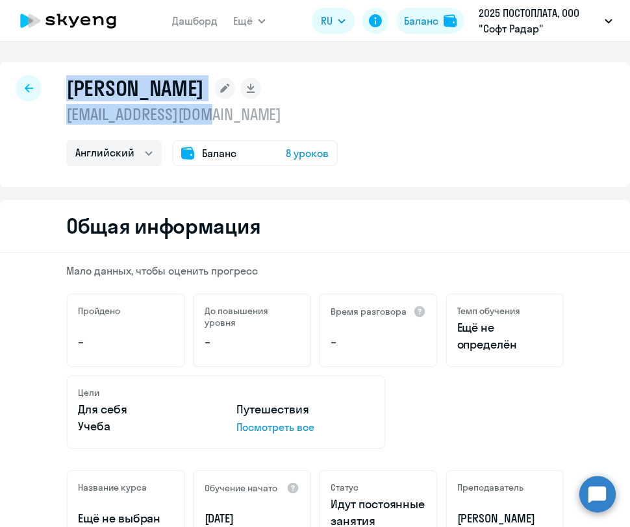
drag, startPoint x: 245, startPoint y: 116, endPoint x: 67, endPoint y: 91, distance: 179.7
click at [68, 91] on div "Абуталипов Артём Ринатович [EMAIL_ADDRESS][DOMAIN_NAME] Английский Баланс 8 уро…" at bounding box center [201, 120] width 271 height 91
copy div "Абуталипов Артём Ринатович artem.a@empayre.com"
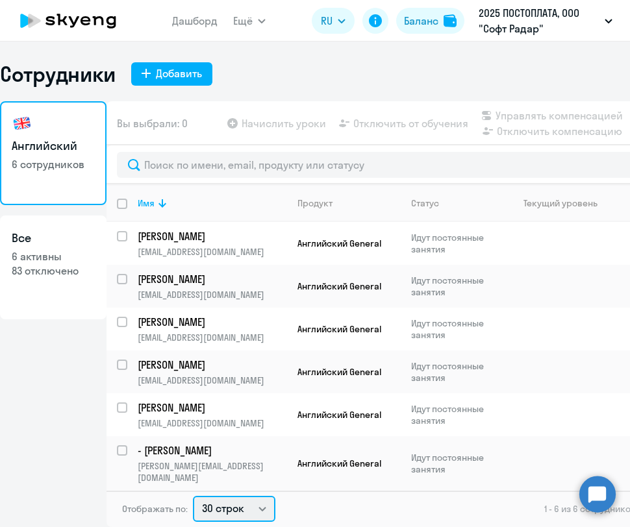
click at [243, 503] on select "30 строк 50 строк 100 строк" at bounding box center [234, 509] width 82 height 26
select select "100"
click at [193, 496] on select "30 строк 50 строк 100 строк" at bounding box center [234, 509] width 82 height 26
click at [0, 0] on app-root "Дашборд Ещё Дашборд Сотрудники Отчеты Начислить уроки Документооборот Все проду…" at bounding box center [315, 263] width 630 height 527
click at [214, 456] on p "- Кристина" at bounding box center [211, 451] width 147 height 14
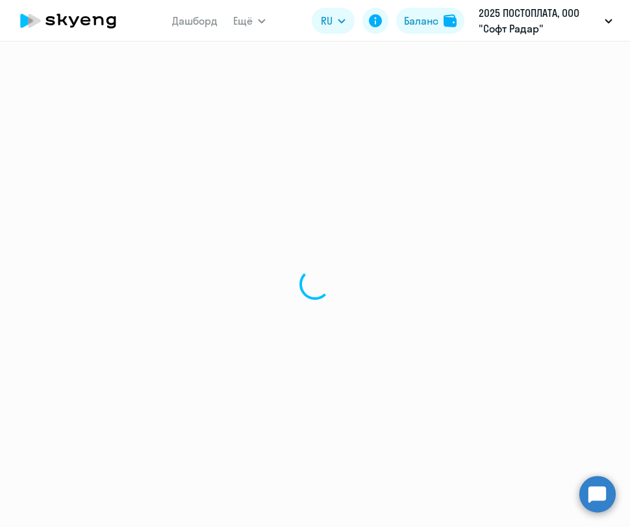
select select "english"
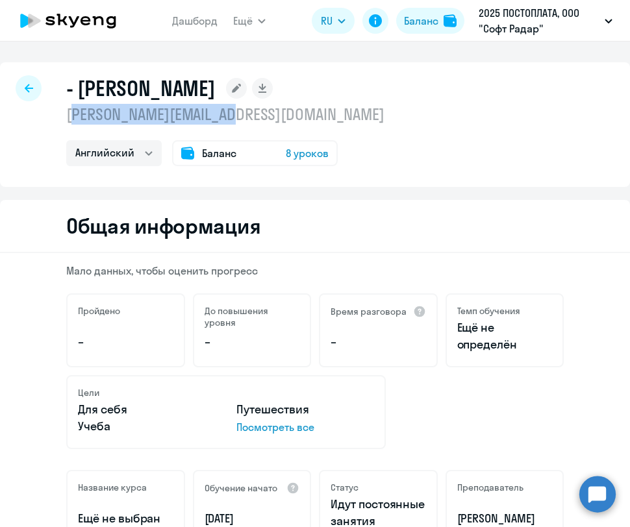
drag, startPoint x: 246, startPoint y: 112, endPoint x: 76, endPoint y: 108, distance: 170.2
click at [76, 108] on p "kristina.s@empayre.com" at bounding box center [225, 114] width 318 height 21
drag, startPoint x: 117, startPoint y: 112, endPoint x: 252, endPoint y: 113, distance: 135.1
click at [252, 113] on div "- Кристина kristina.s@empayre.com Английский Баланс 8 уроков" at bounding box center [315, 124] width 630 height 125
copy p "kristina.s@empayre.com"
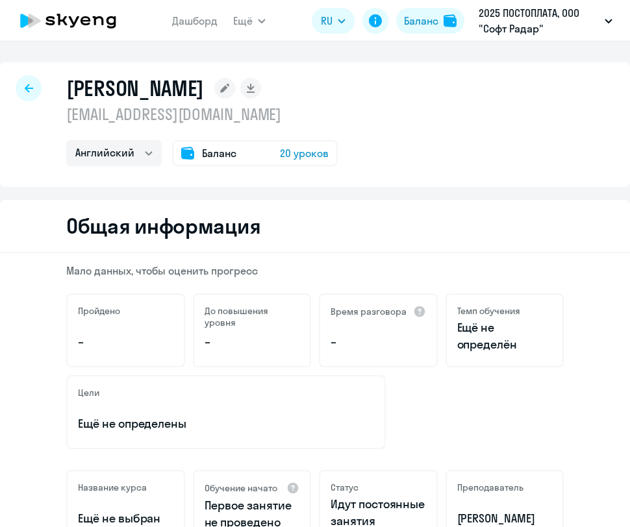
select select "english"
